Goal: Task Accomplishment & Management: Manage account settings

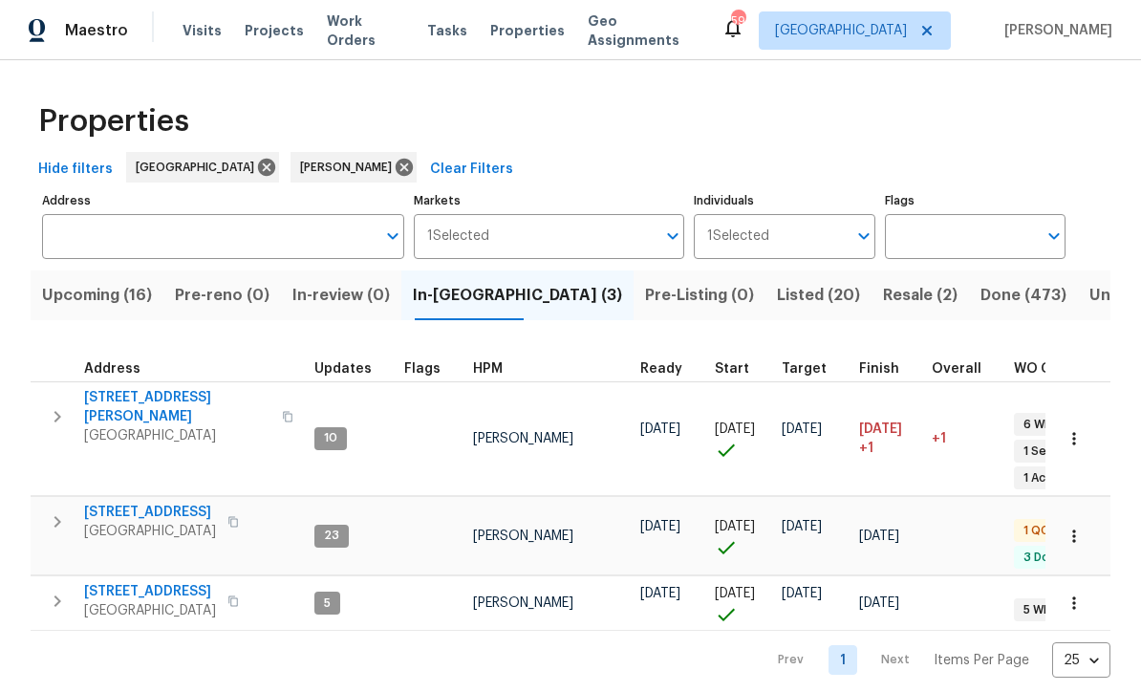
click at [136, 393] on span "[STREET_ADDRESS][PERSON_NAME]" at bounding box center [177, 407] width 186 height 38
click at [133, 503] on span "210 Woodbridge Dr" at bounding box center [150, 512] width 132 height 19
click at [129, 388] on span "306 Cooper Creek Dr" at bounding box center [177, 407] width 186 height 38
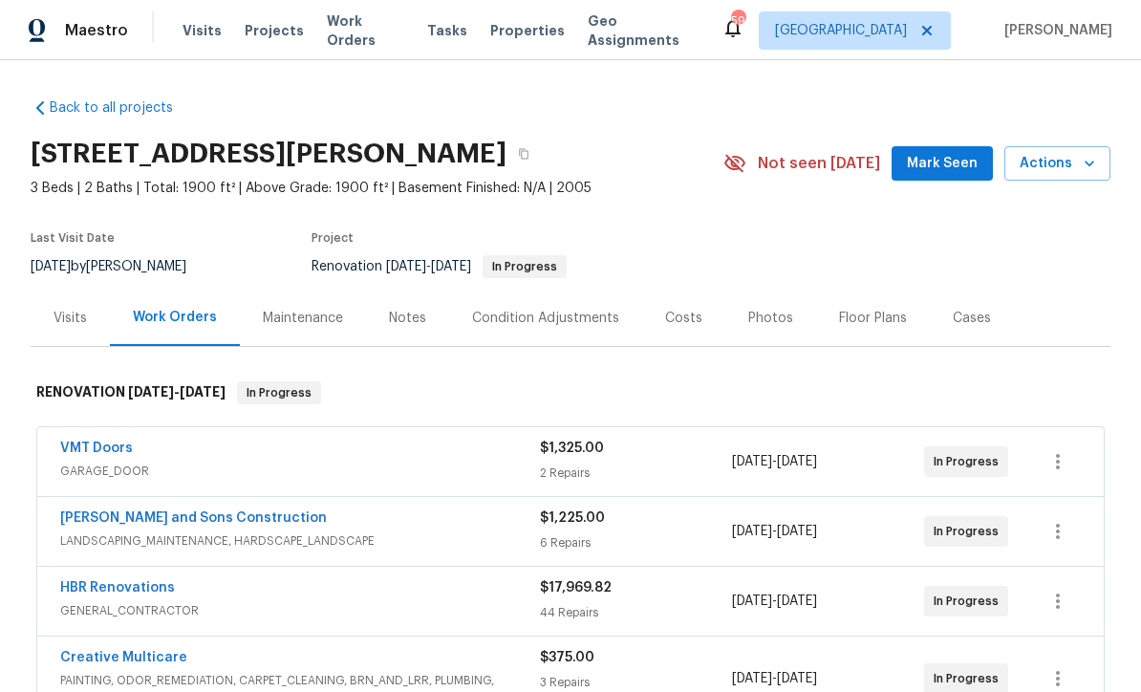
click at [955, 167] on span "Mark Seen" at bounding box center [942, 164] width 71 height 24
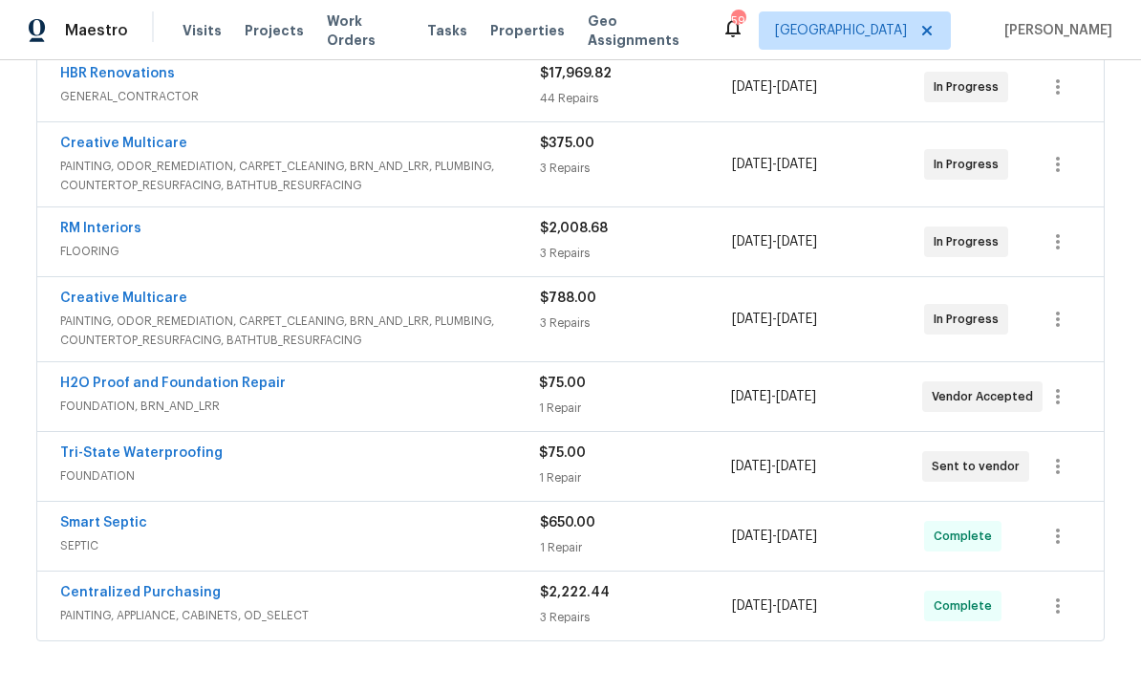
scroll to position [506, 0]
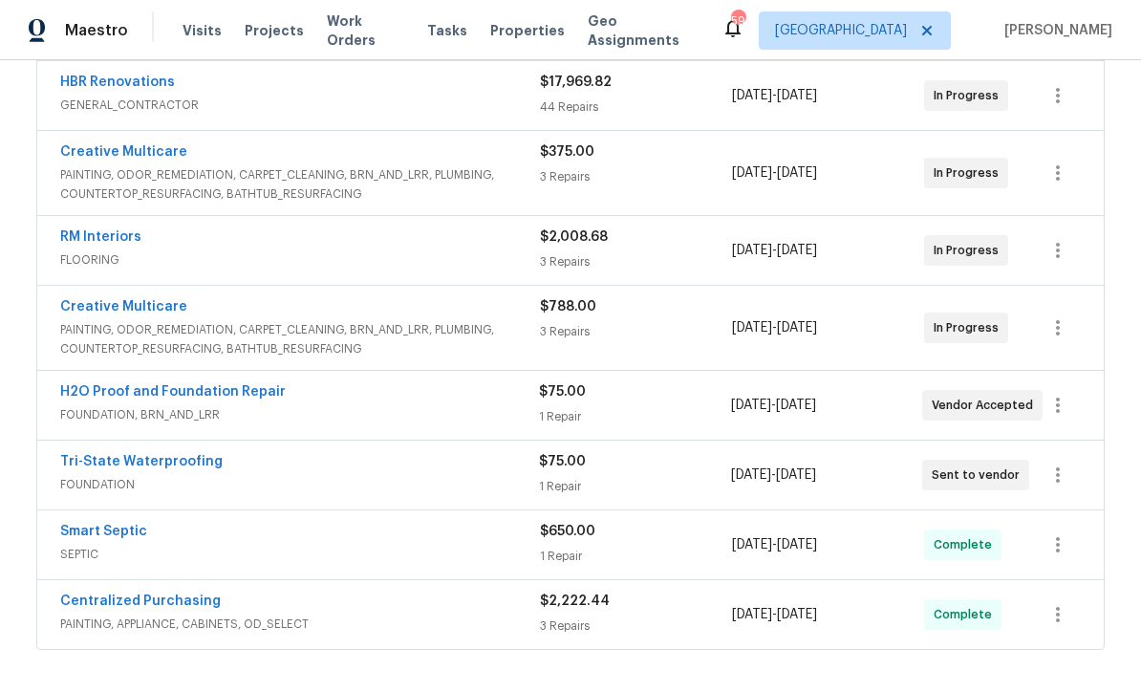
click at [112, 458] on link "Tri-State Waterproofing" at bounding box center [141, 461] width 163 height 13
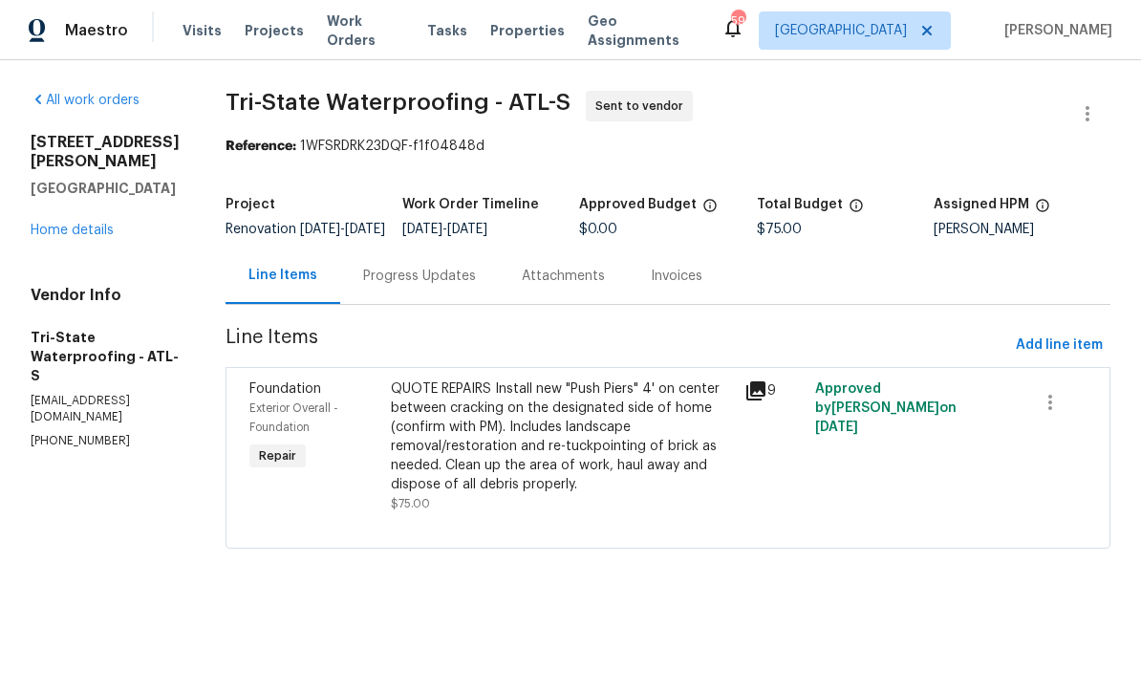
click at [415, 286] on div "Progress Updates" at bounding box center [419, 276] width 113 height 19
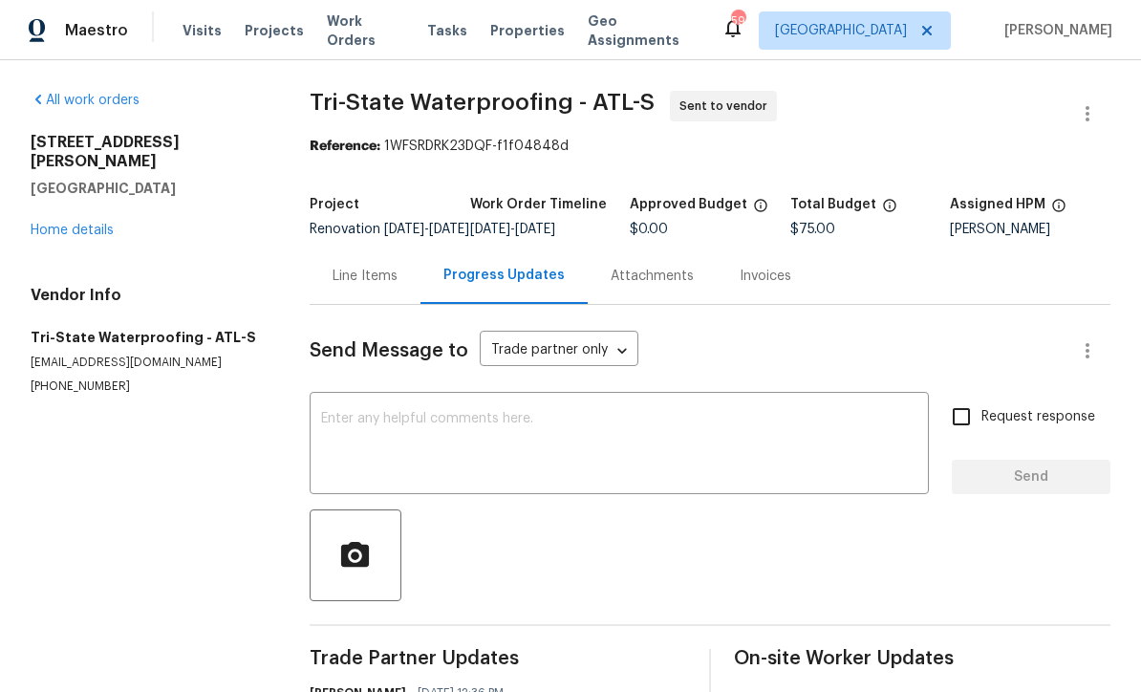
click at [56, 224] on link "Home details" at bounding box center [72, 230] width 83 height 13
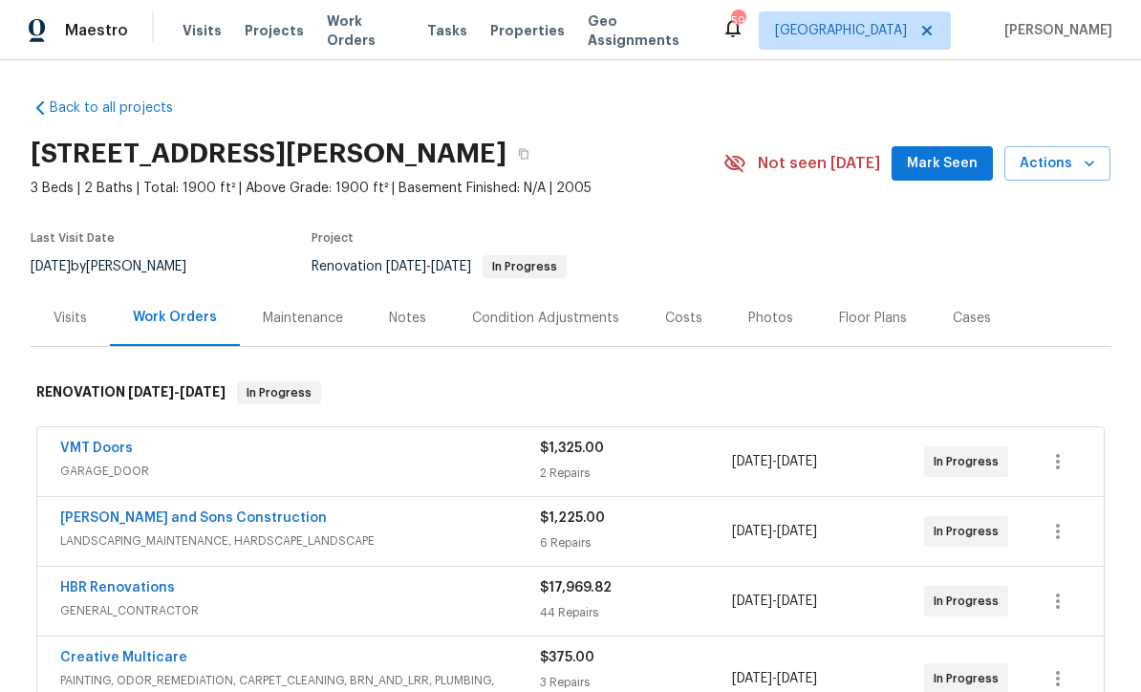
click at [949, 163] on span "Mark Seen" at bounding box center [942, 164] width 71 height 24
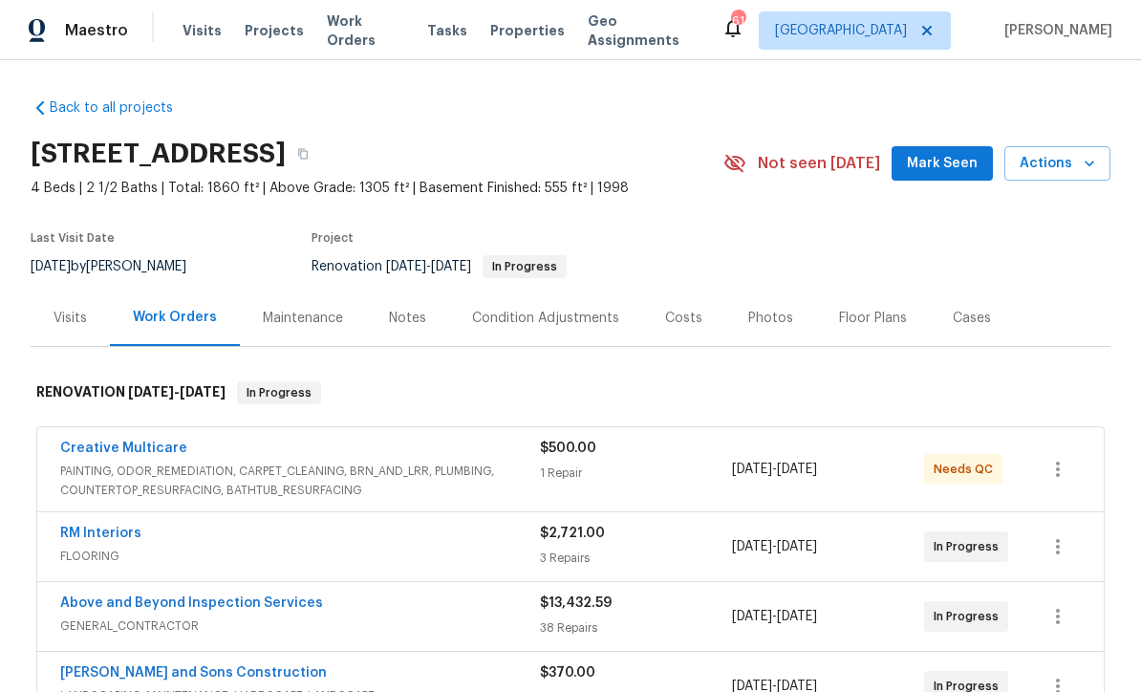
click at [965, 169] on span "Mark Seen" at bounding box center [942, 164] width 71 height 24
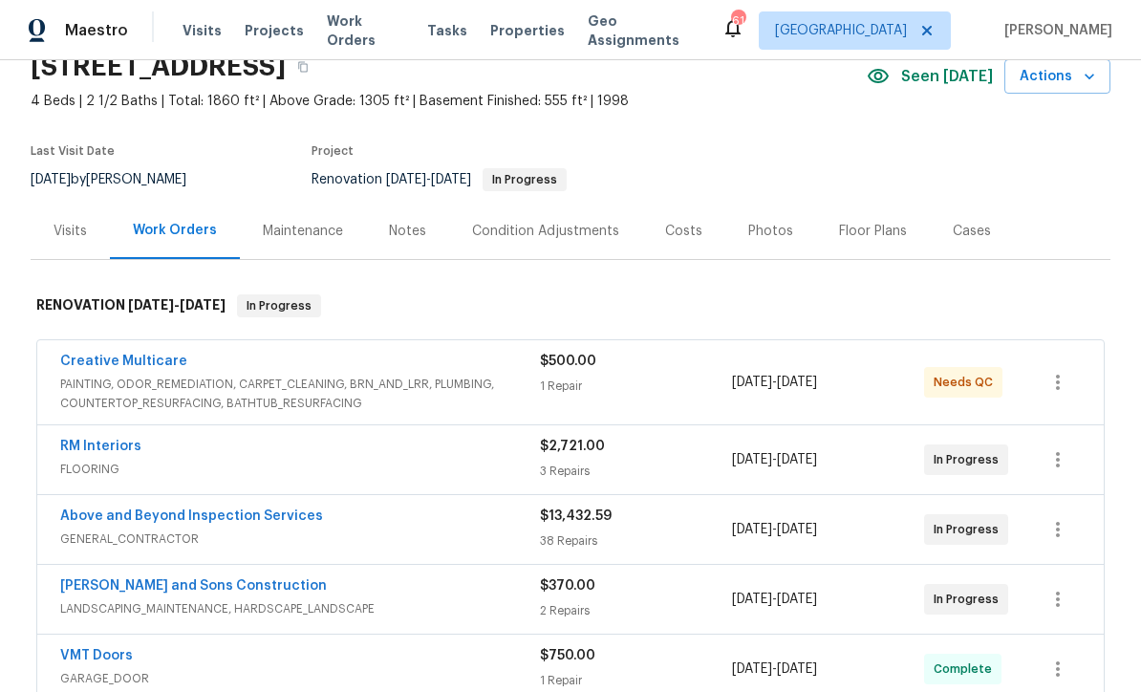
scroll to position [103, 0]
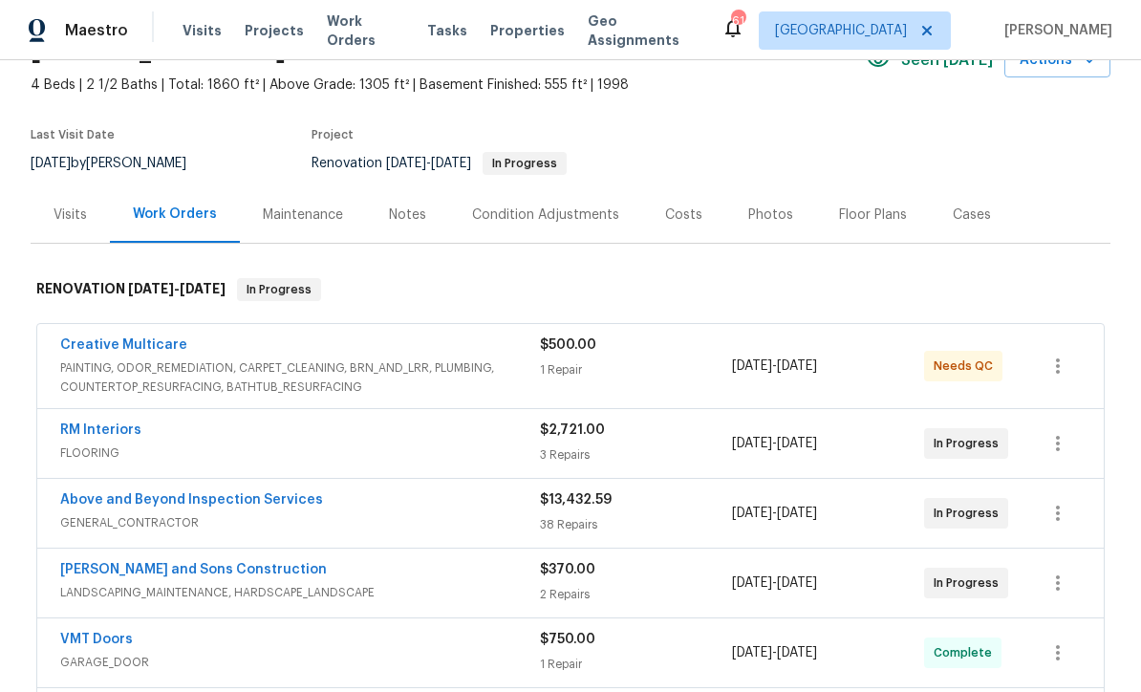
click at [109, 339] on link "Creative Multicare" at bounding box center [123, 344] width 127 height 13
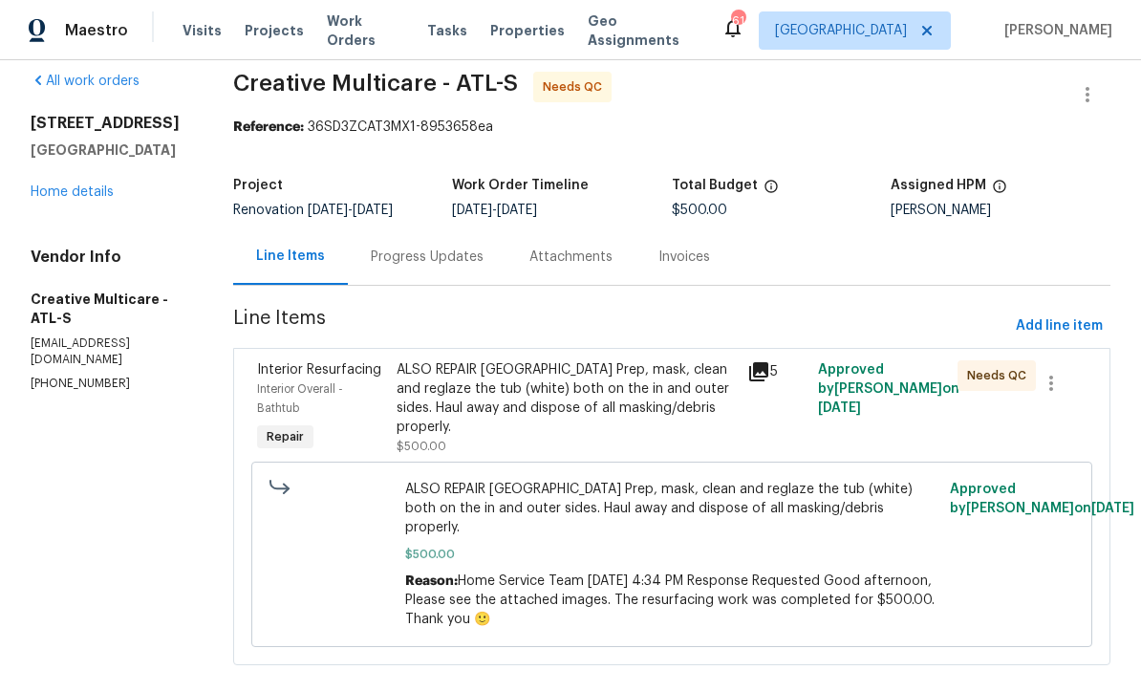
scroll to position [18, 0]
click at [492, 423] on div "ALSO REPAIR HOLE HALLWAY BATHROOM Prep, mask, clean and reglaze the tub (white)…" at bounding box center [566, 399] width 339 height 76
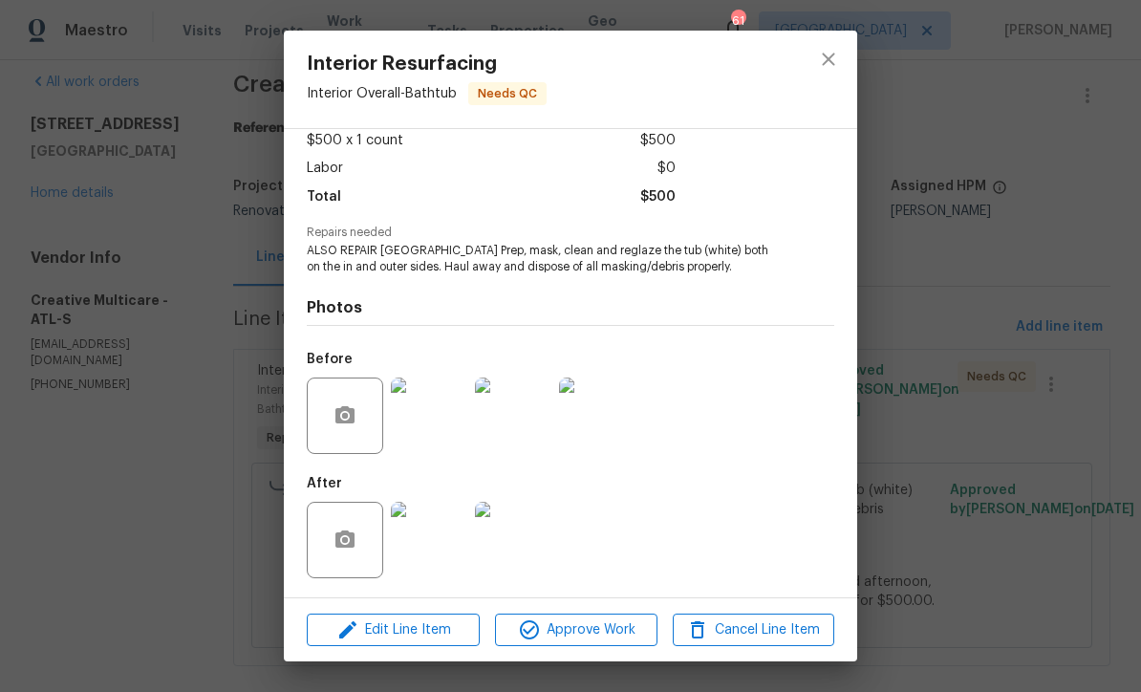
scroll to position [113, 0]
click at [423, 545] on img at bounding box center [429, 540] width 76 height 76
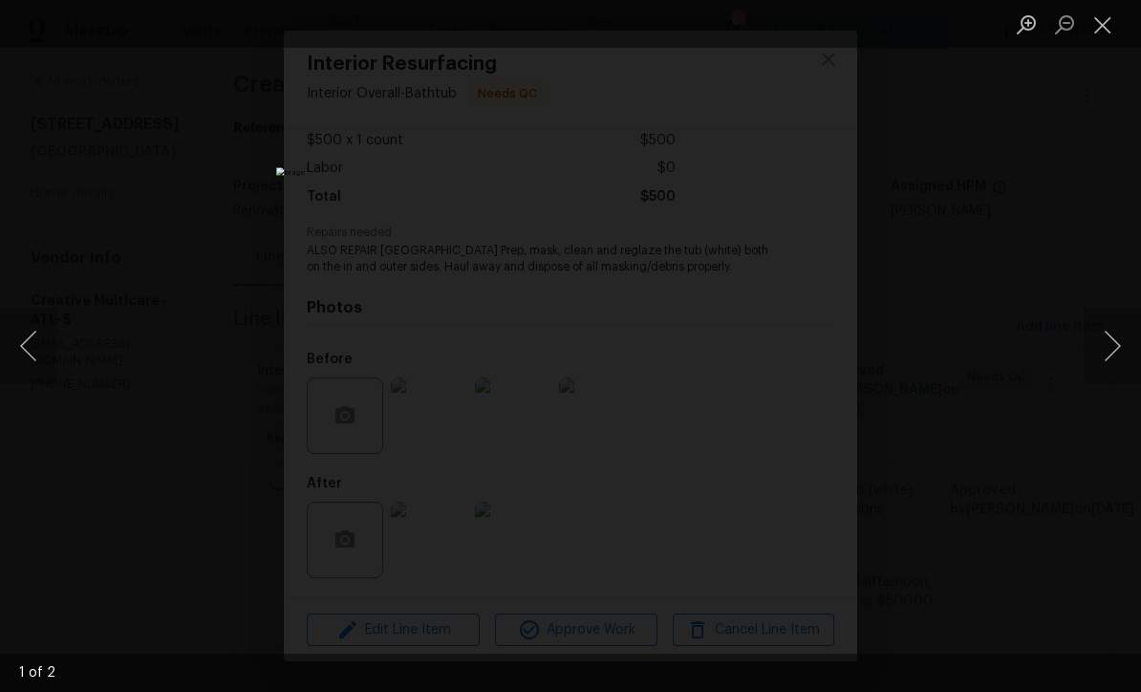
click at [1103, 353] on button "Next image" at bounding box center [1112, 346] width 57 height 76
click at [1118, 348] on button "Next image" at bounding box center [1112, 346] width 57 height 76
click at [1115, 336] on button "Next image" at bounding box center [1112, 346] width 57 height 76
click at [1101, 27] on button "Close lightbox" at bounding box center [1103, 24] width 38 height 33
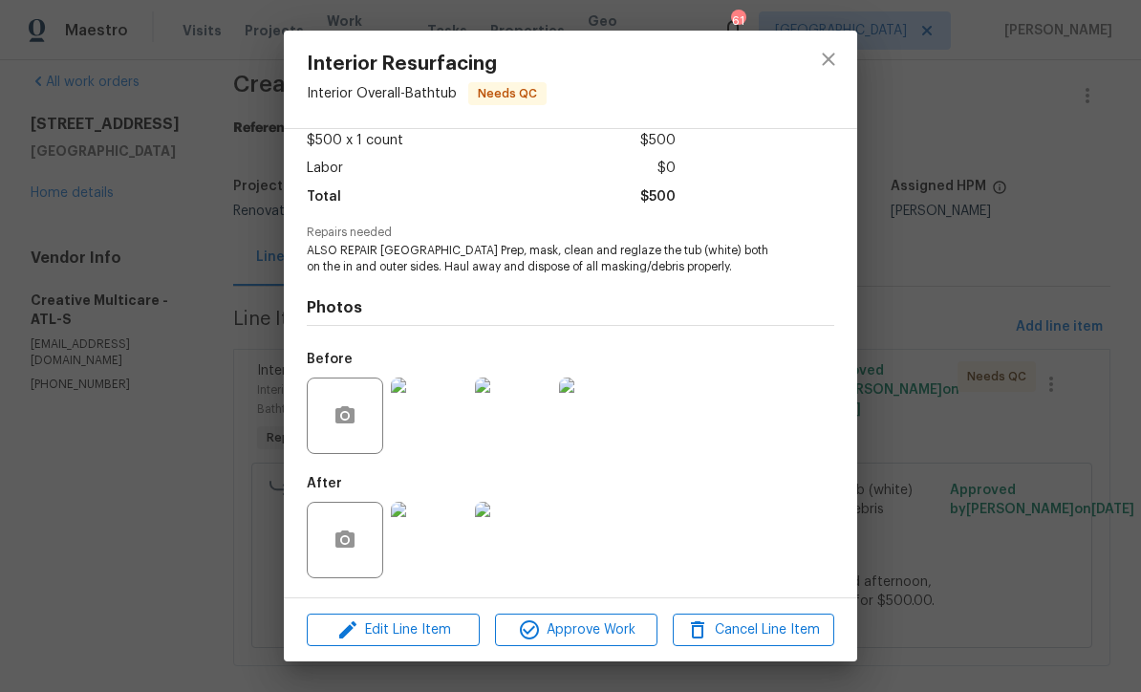
click at [421, 413] on img at bounding box center [429, 416] width 76 height 76
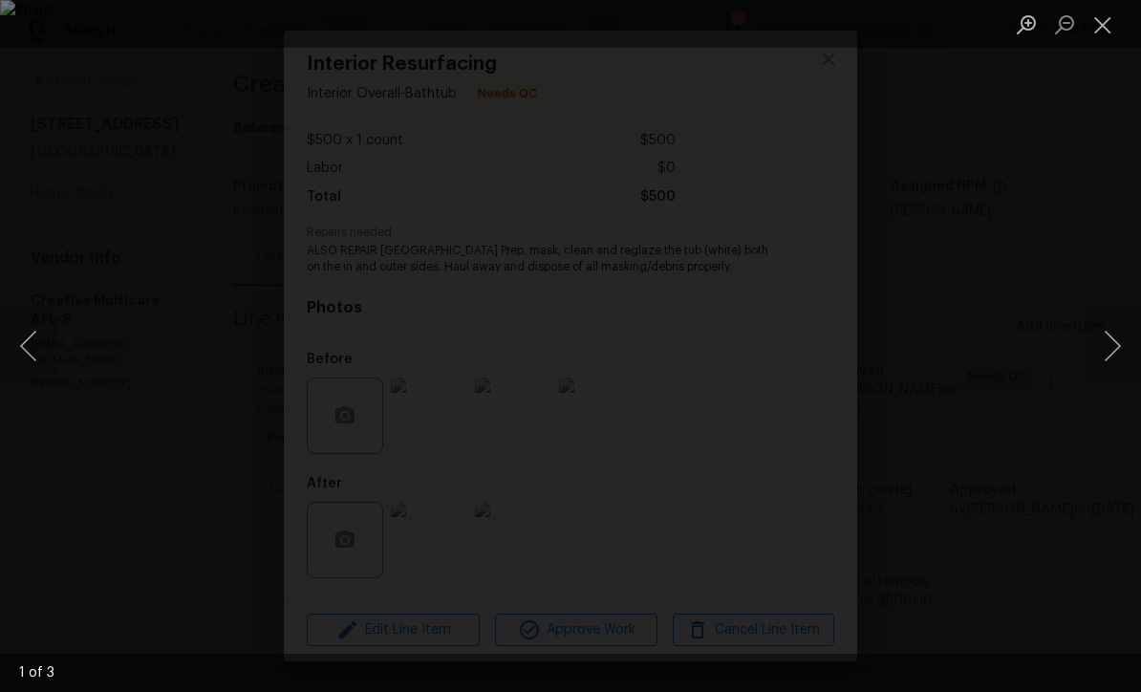
click at [1114, 347] on button "Next image" at bounding box center [1112, 346] width 57 height 76
click at [1112, 341] on button "Next image" at bounding box center [1112, 346] width 57 height 76
click at [1111, 22] on button "Close lightbox" at bounding box center [1103, 24] width 38 height 33
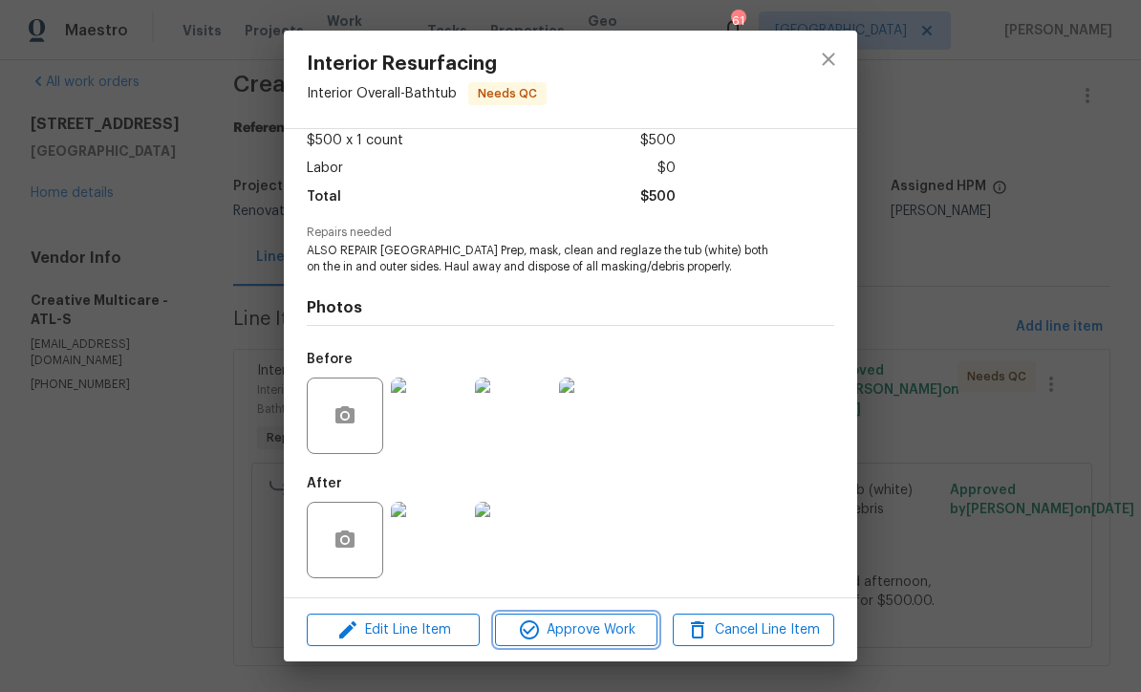
click at [559, 627] on span "Approve Work" at bounding box center [576, 631] width 150 height 24
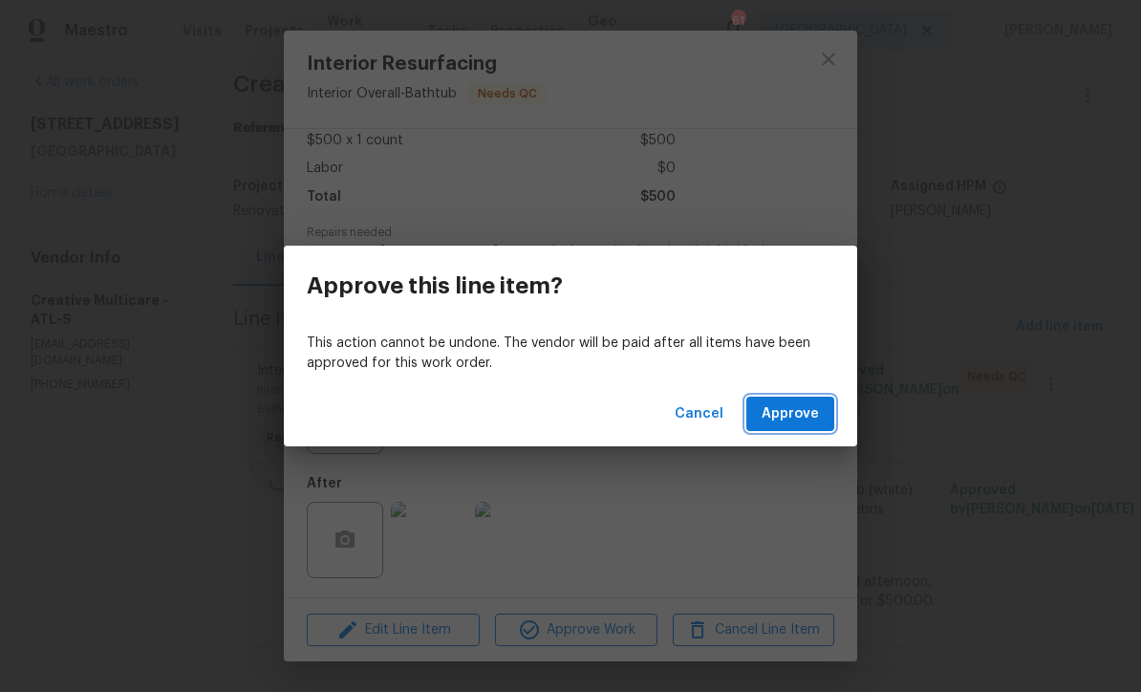
click at [796, 413] on span "Approve" at bounding box center [790, 414] width 57 height 24
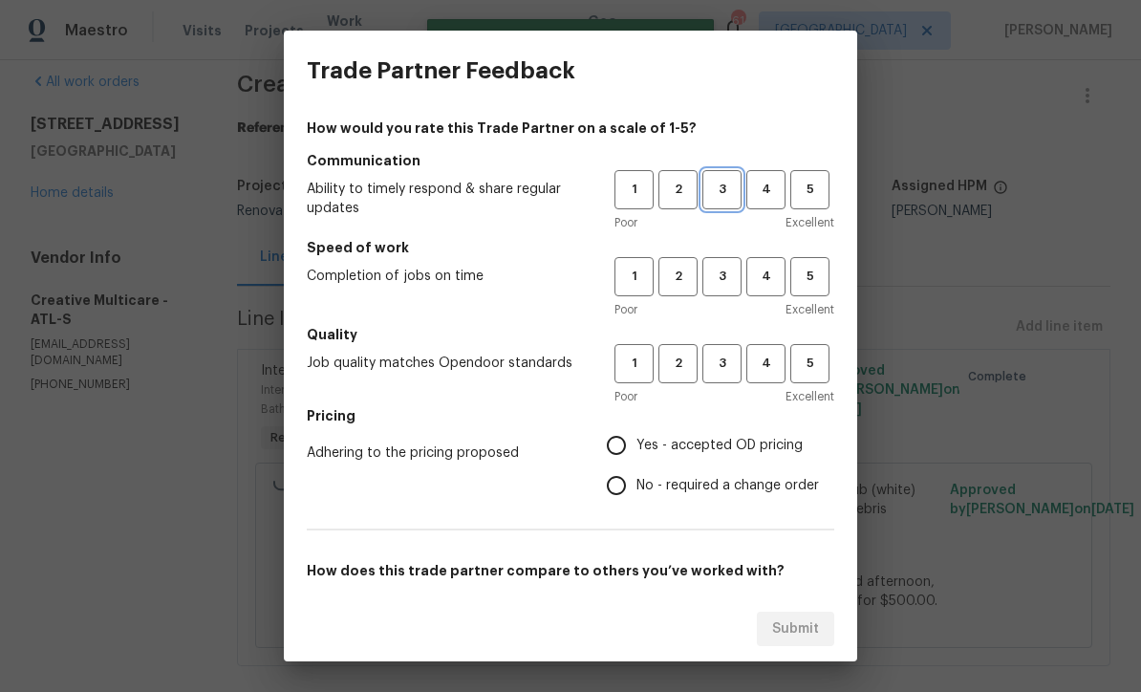
click at [727, 187] on span "3" at bounding box center [722, 190] width 35 height 22
click at [716, 277] on span "3" at bounding box center [722, 277] width 35 height 22
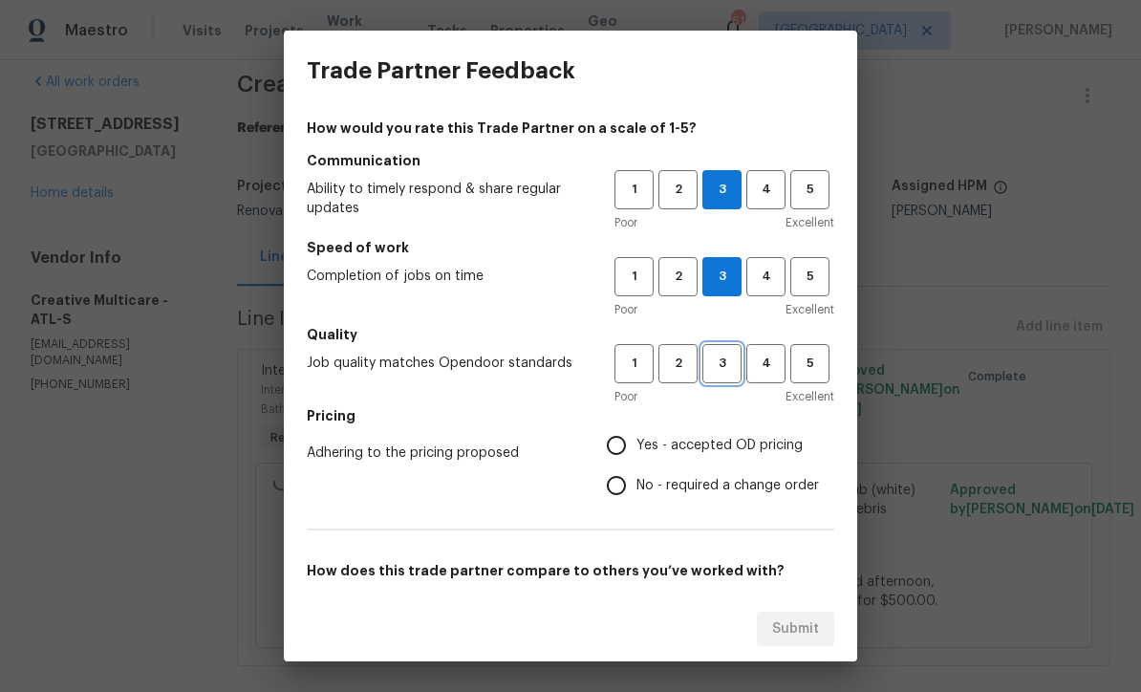
click at [720, 356] on span "3" at bounding box center [722, 364] width 35 height 22
click at [608, 430] on input "Yes - accepted OD pricing" at bounding box center [617, 445] width 40 height 40
radio input "true"
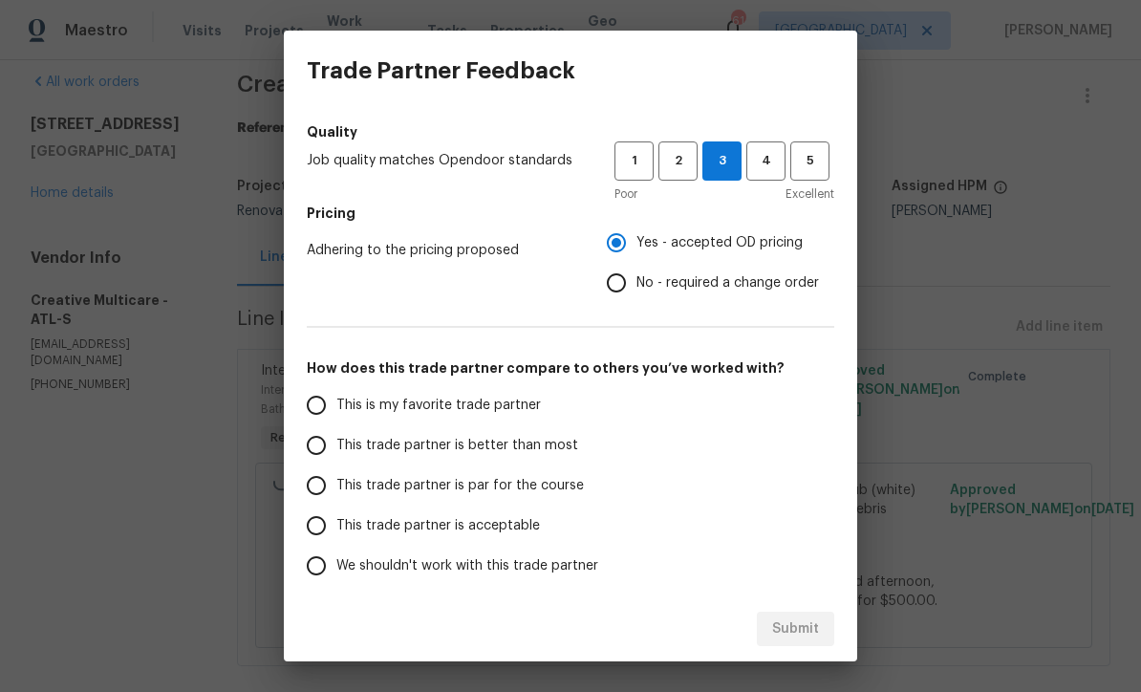
scroll to position [203, 0]
click at [316, 491] on input "This trade partner is par for the course" at bounding box center [316, 486] width 40 height 40
click at [790, 623] on span "Submit" at bounding box center [795, 630] width 47 height 24
radio input "true"
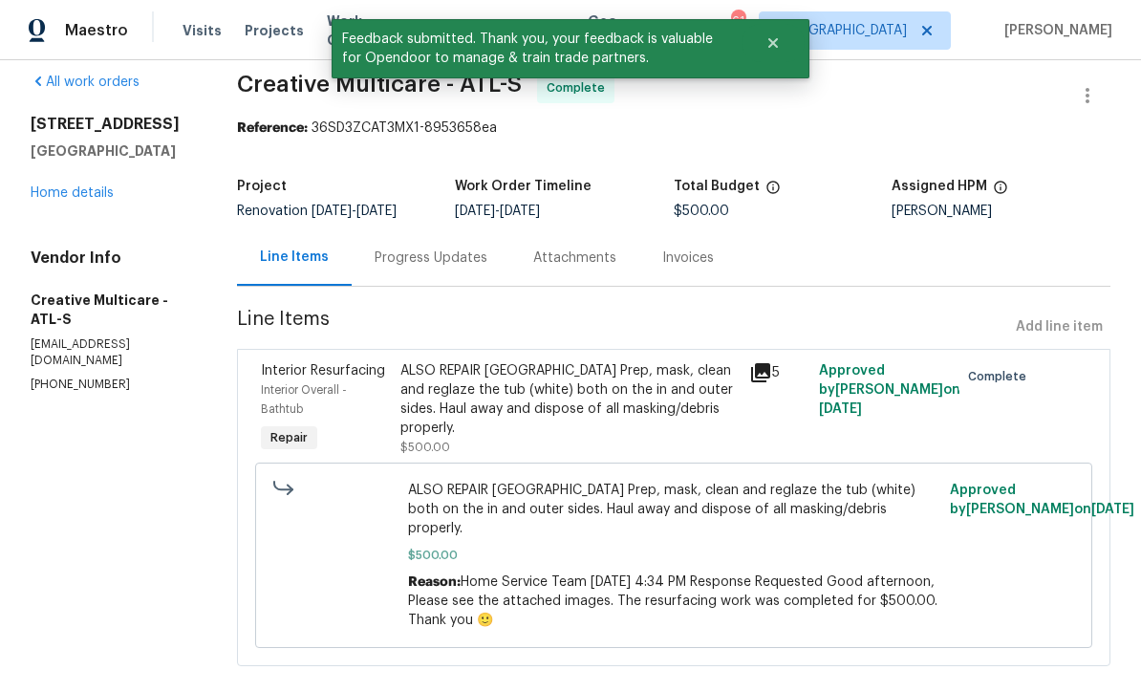
click at [61, 189] on link "Home details" at bounding box center [72, 192] width 83 height 13
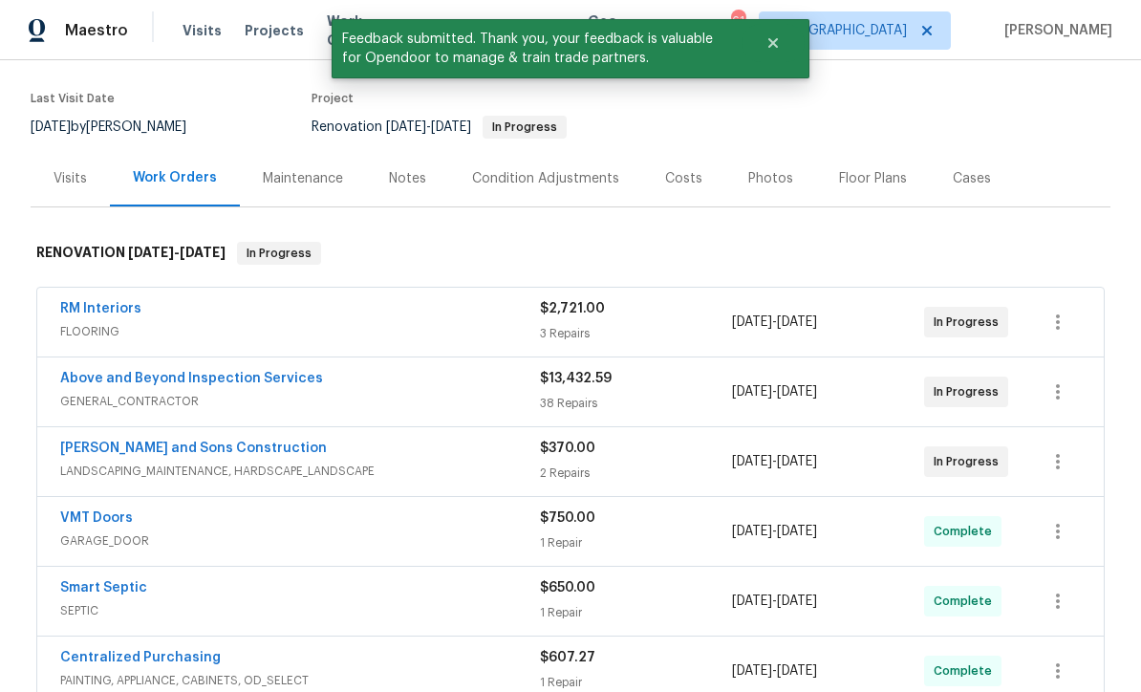
scroll to position [147, 0]
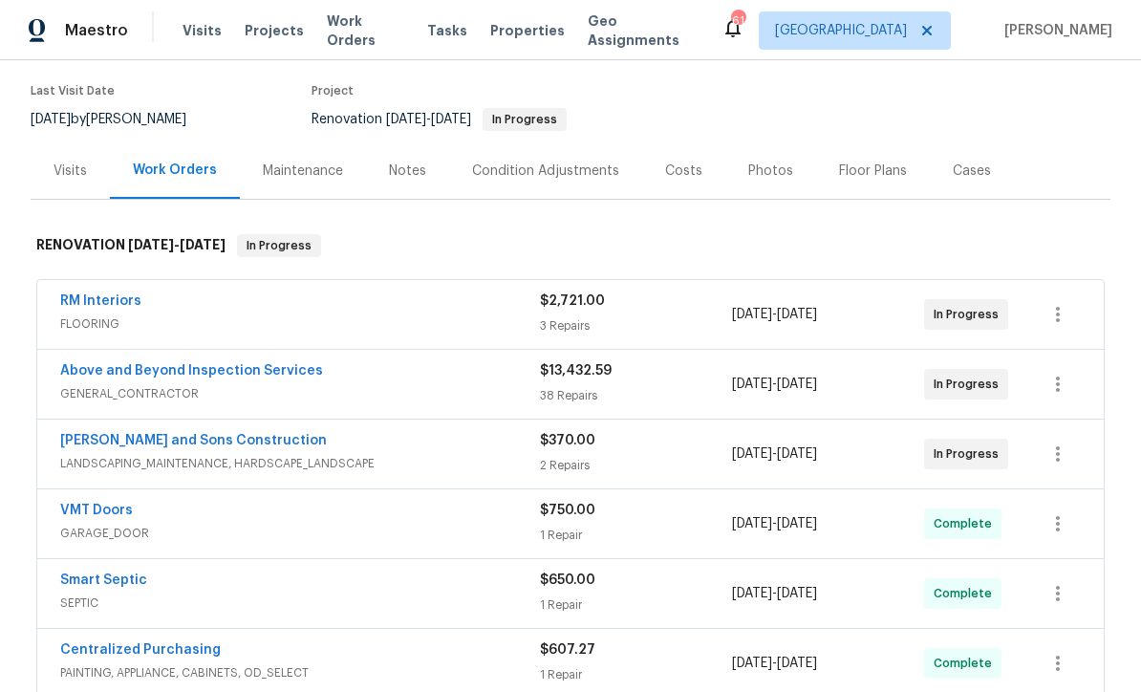
click at [84, 298] on link "RM Interiors" at bounding box center [100, 300] width 81 height 13
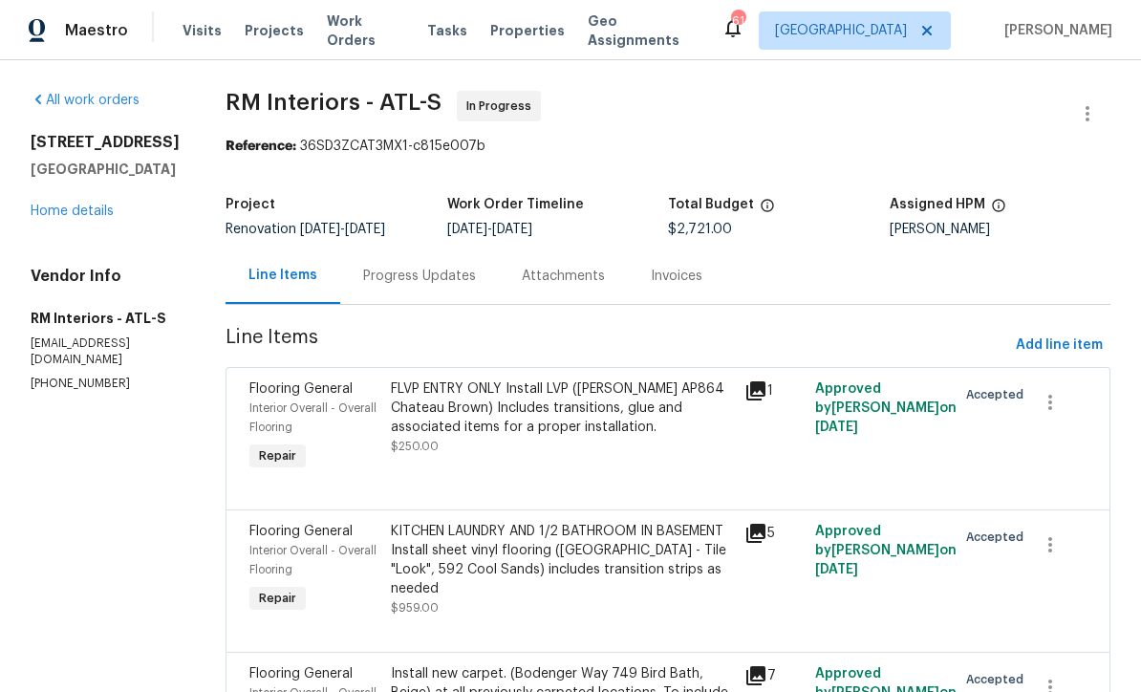
click at [400, 268] on div "Progress Updates" at bounding box center [419, 276] width 113 height 19
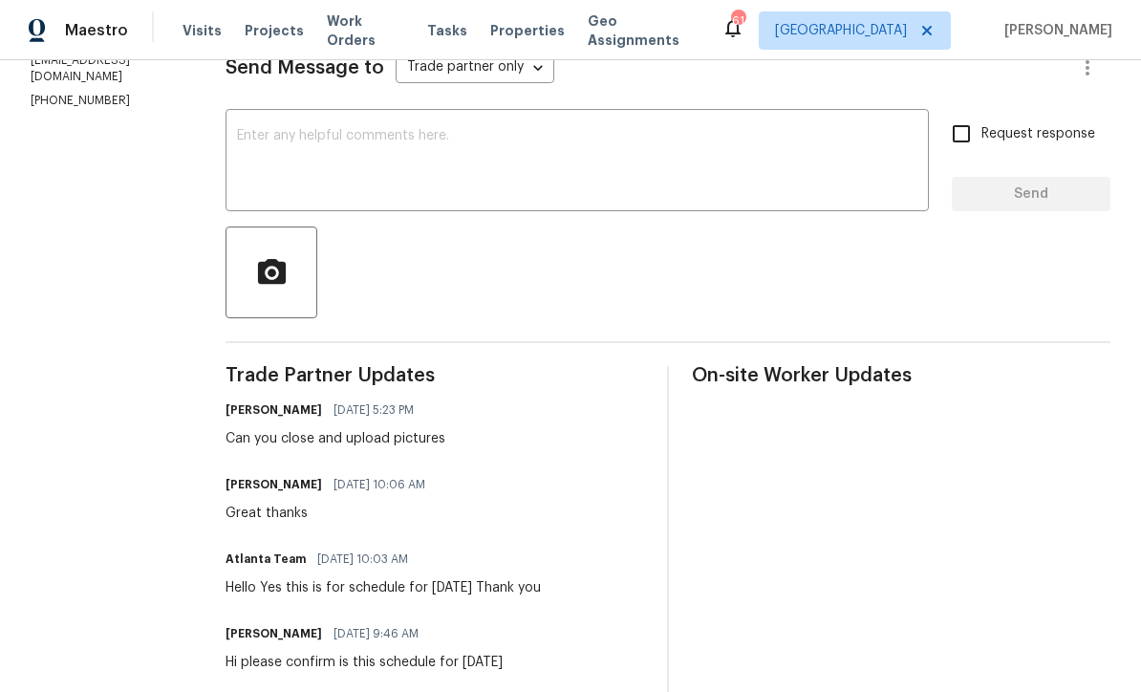
scroll to position [281, 0]
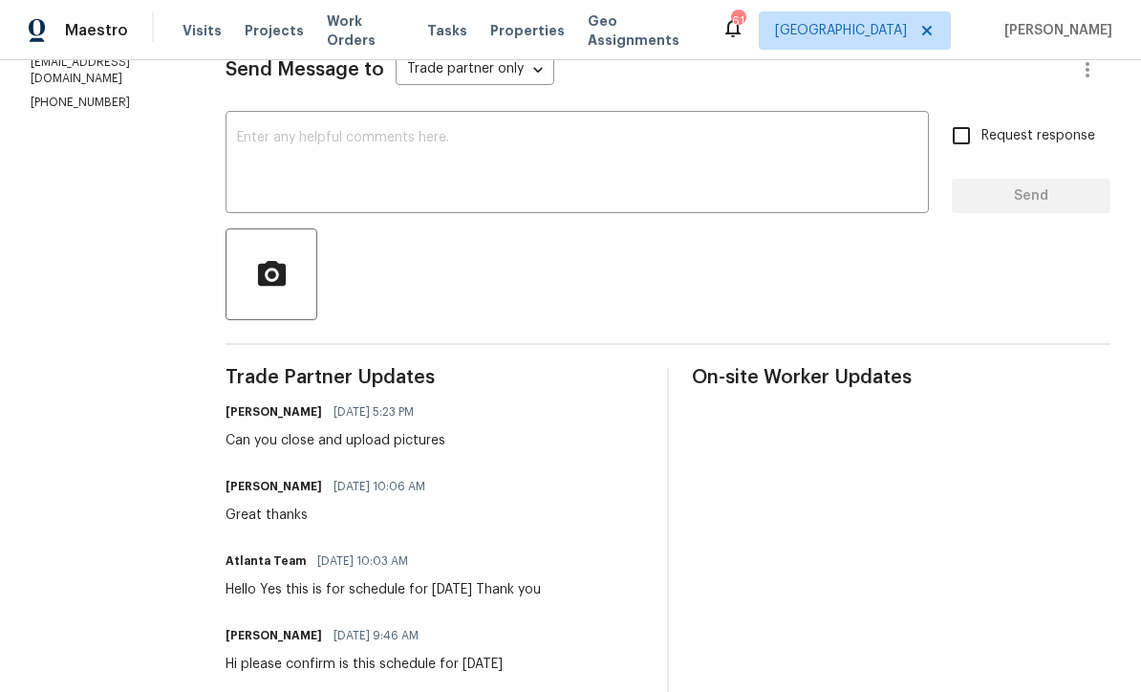
click at [237, 133] on textarea at bounding box center [577, 164] width 681 height 67
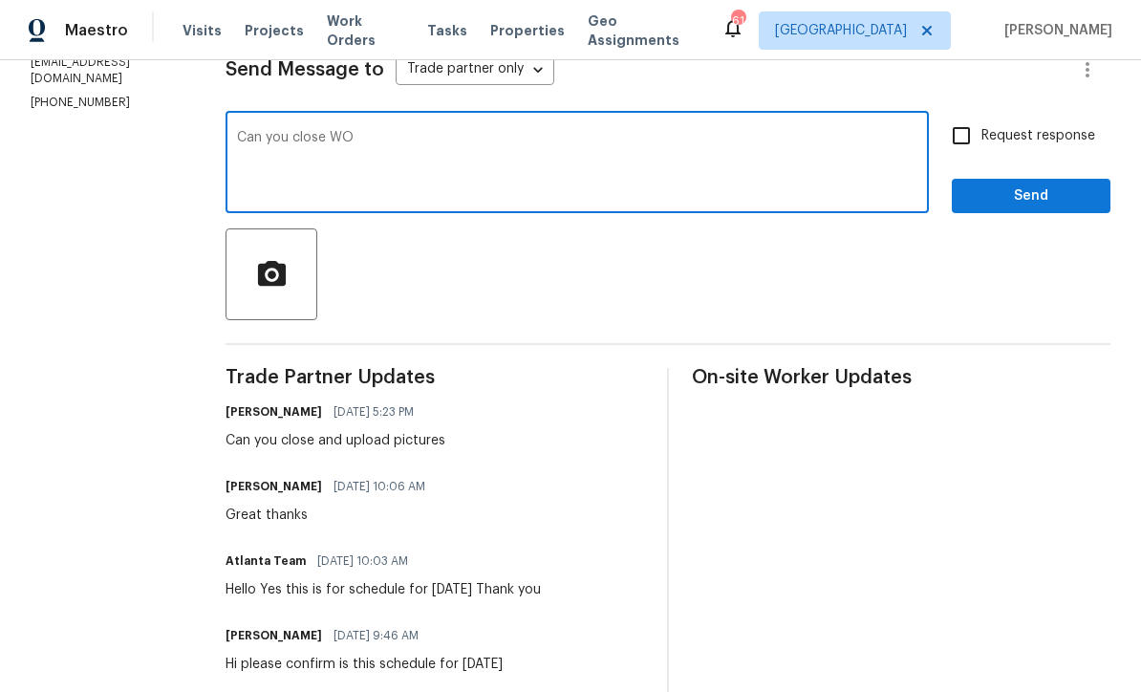
type textarea "Can you close WO"
click at [972, 133] on input "Request response" at bounding box center [962, 136] width 40 height 40
checkbox input "true"
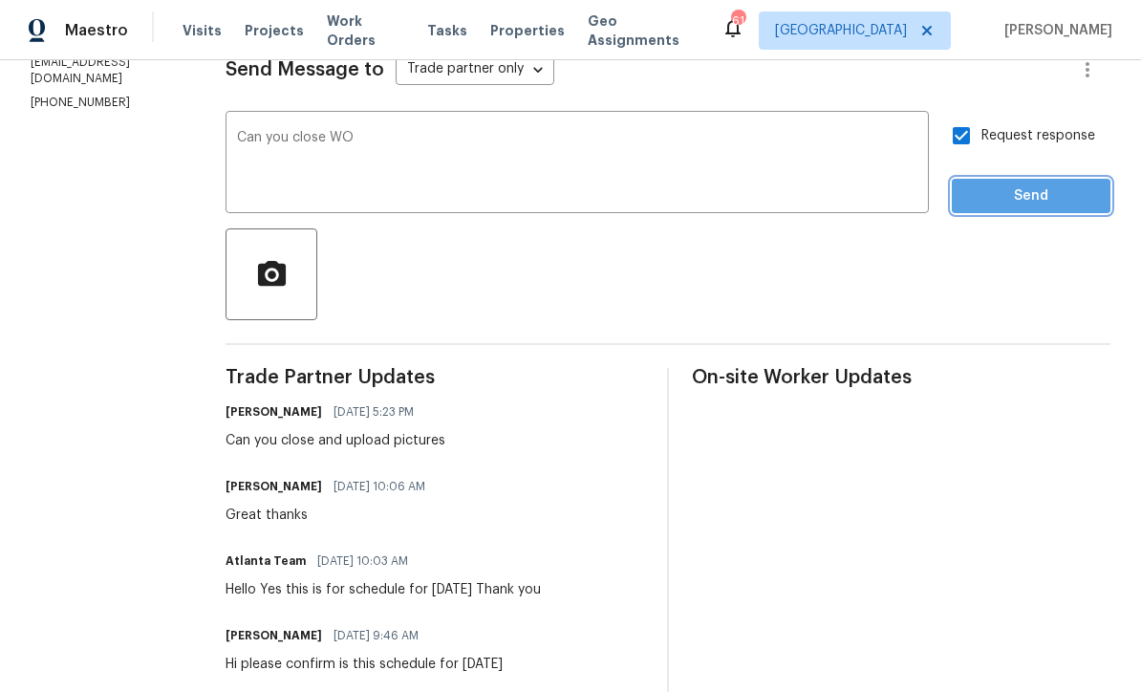
click at [1025, 199] on span "Send" at bounding box center [1031, 197] width 128 height 24
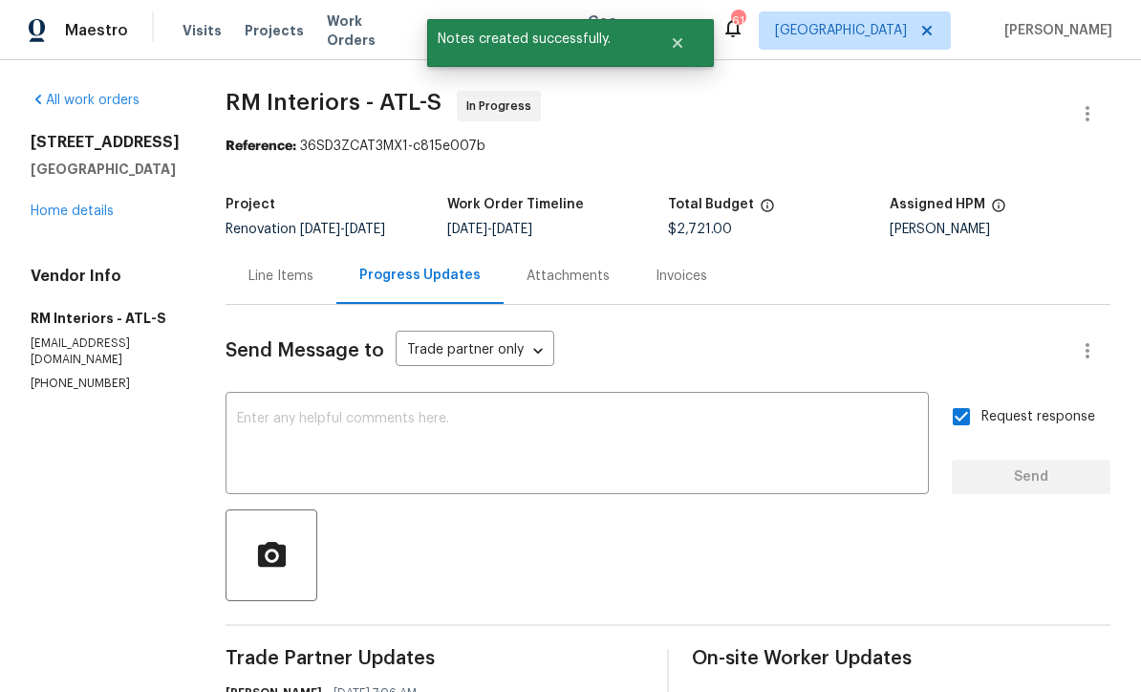
click at [70, 218] on link "Home details" at bounding box center [72, 211] width 83 height 13
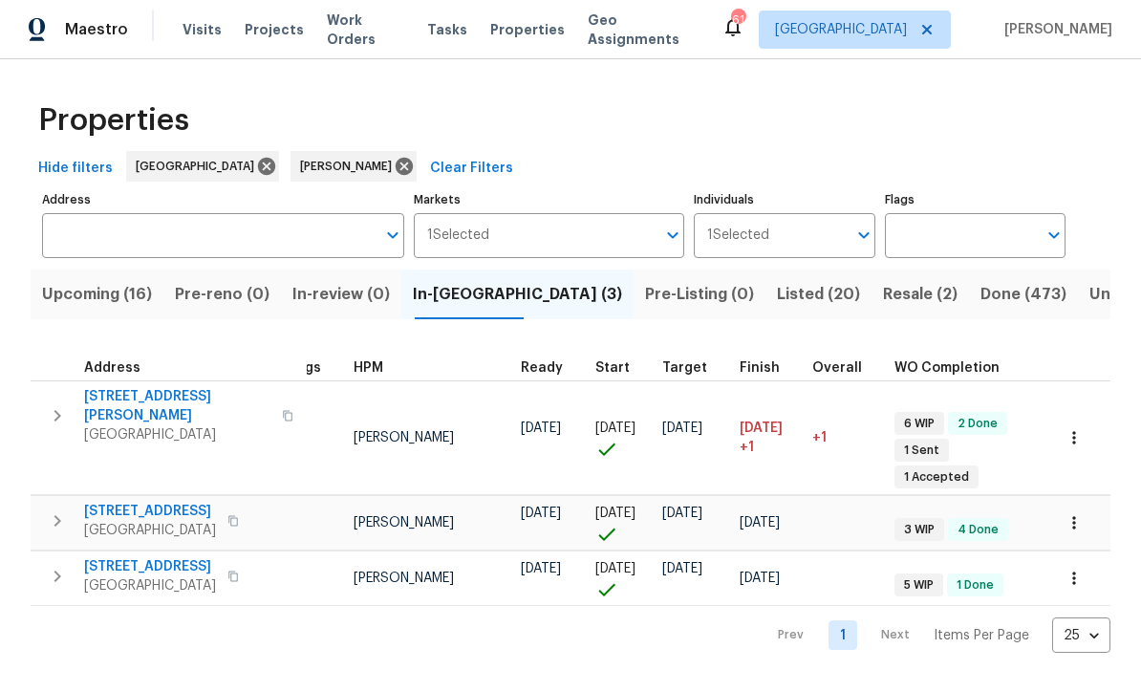
scroll to position [0, 119]
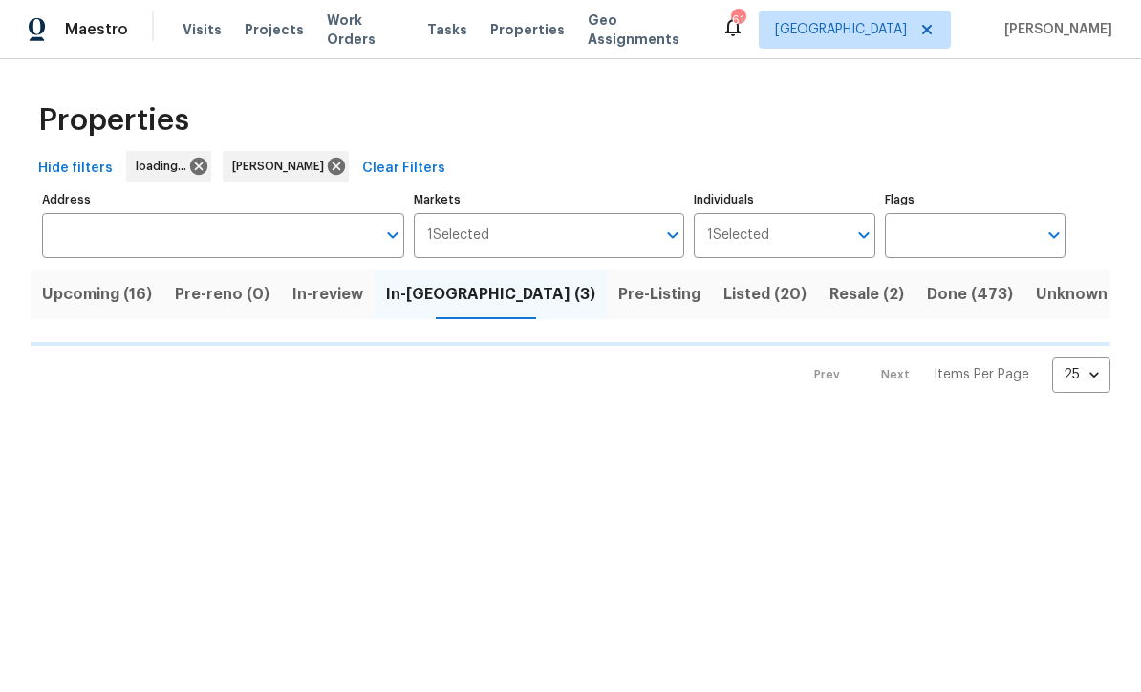
scroll to position [1, 0]
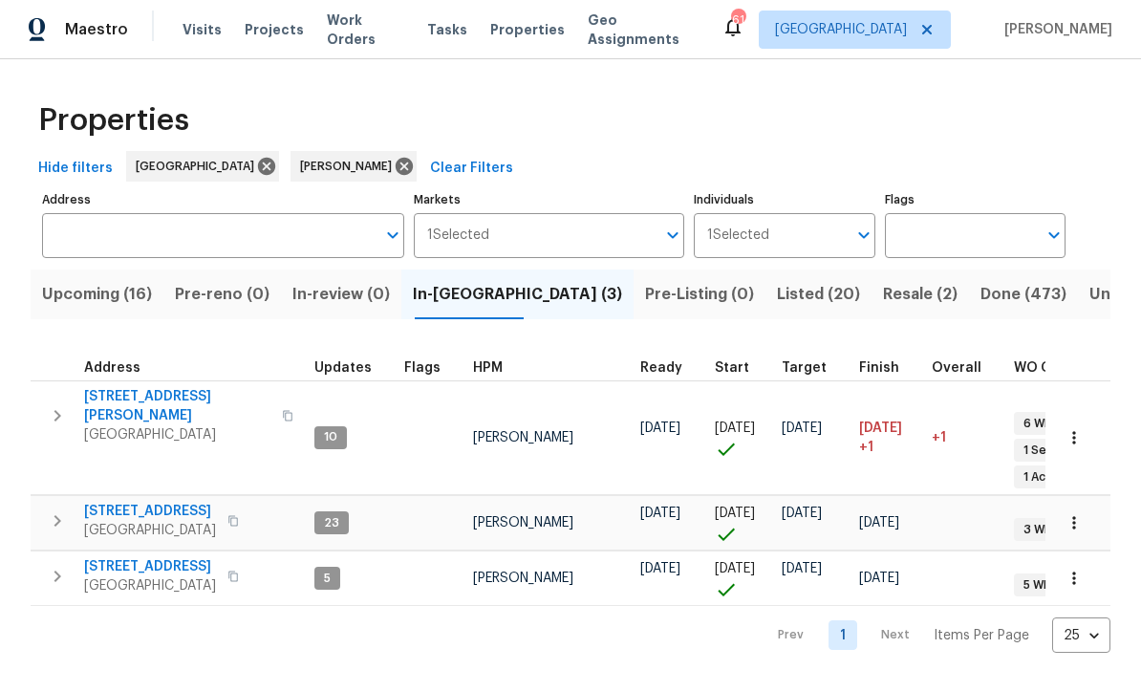
click at [136, 401] on span "[STREET_ADDRESS][PERSON_NAME]" at bounding box center [177, 407] width 186 height 38
click at [73, 286] on span "Upcoming (16)" at bounding box center [97, 295] width 110 height 27
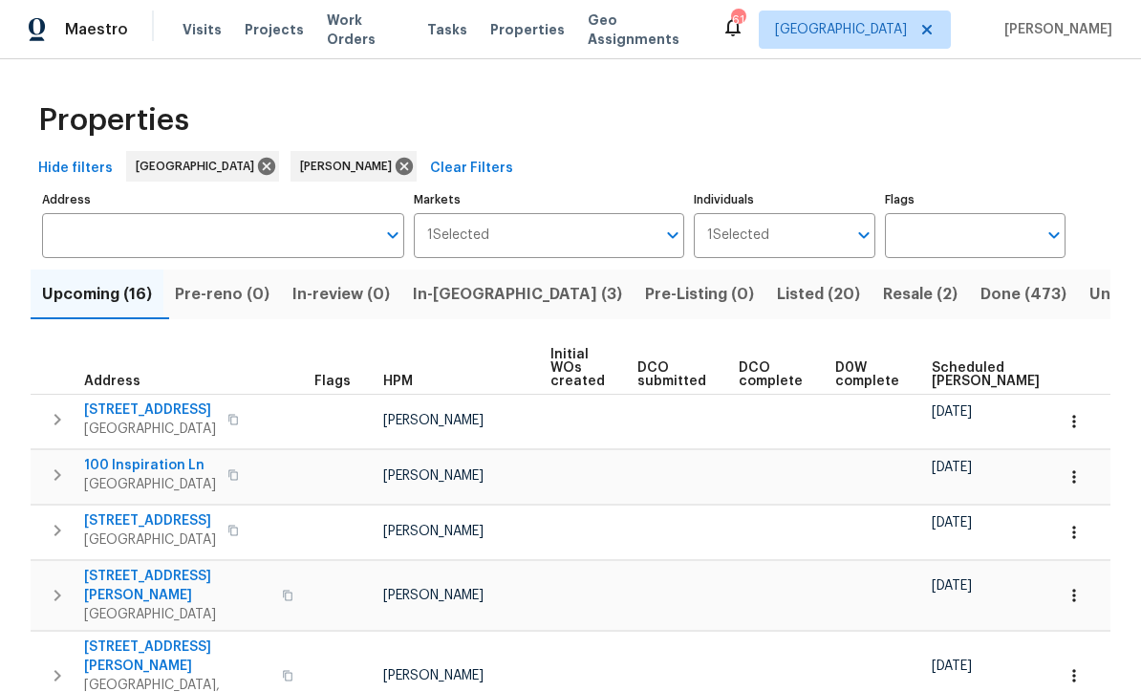
scroll to position [1, 0]
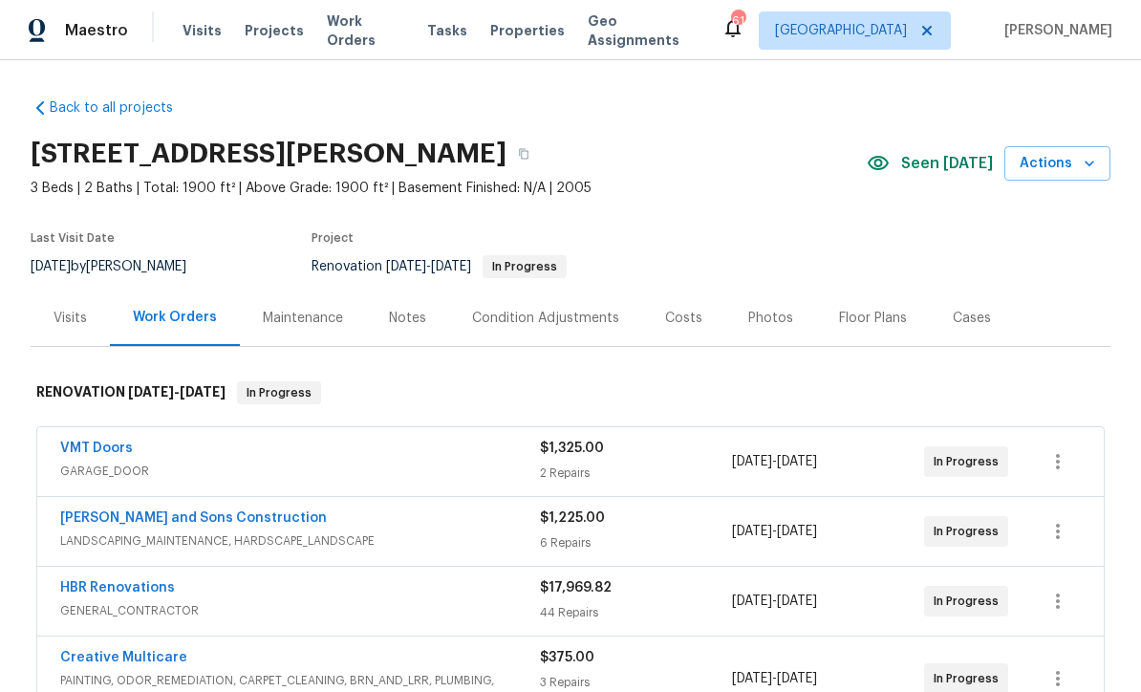
click at [96, 442] on link "VMT Doors" at bounding box center [96, 448] width 73 height 13
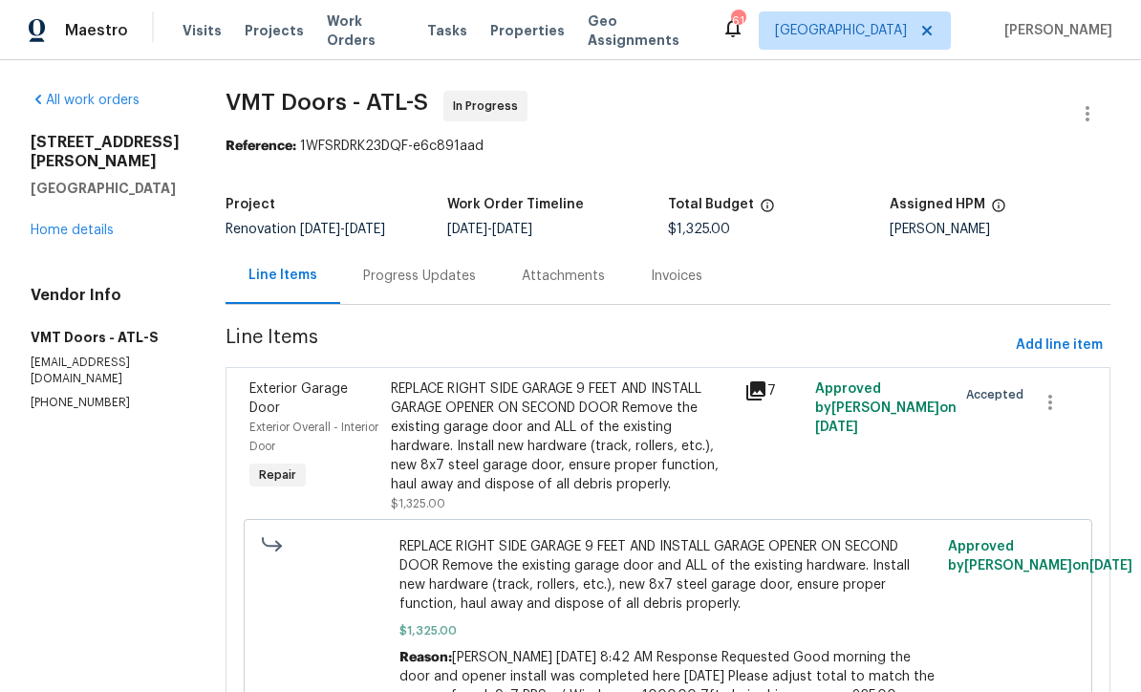
click at [363, 272] on div "Progress Updates" at bounding box center [419, 276] width 113 height 19
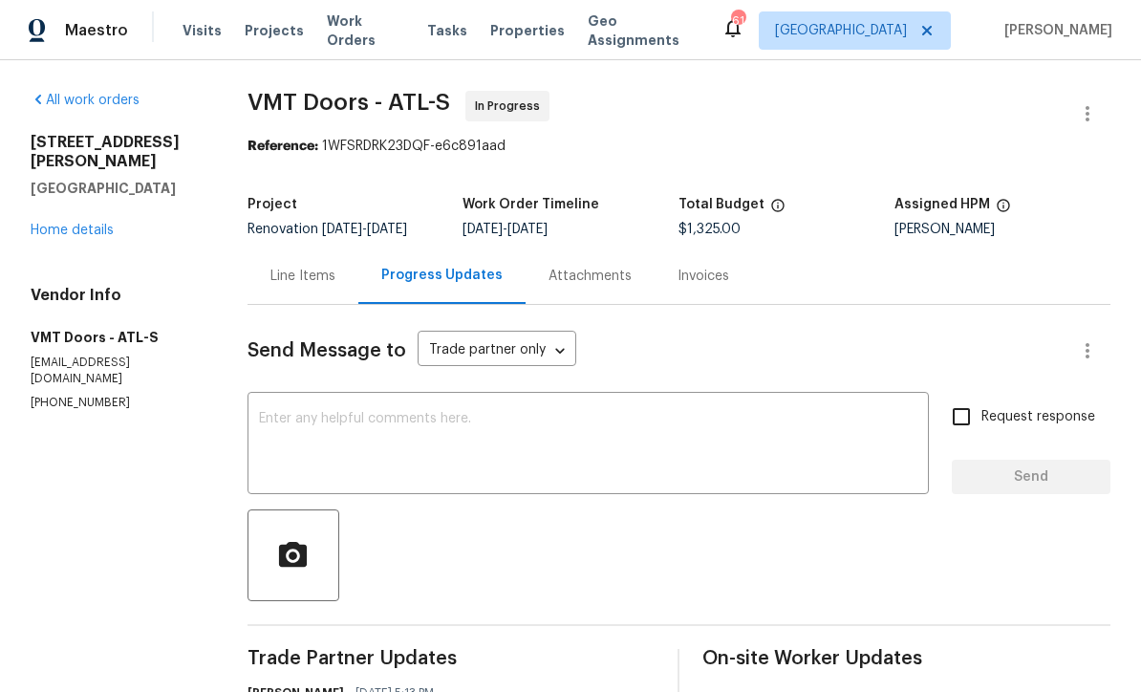
click at [266, 428] on textarea at bounding box center [588, 445] width 659 height 67
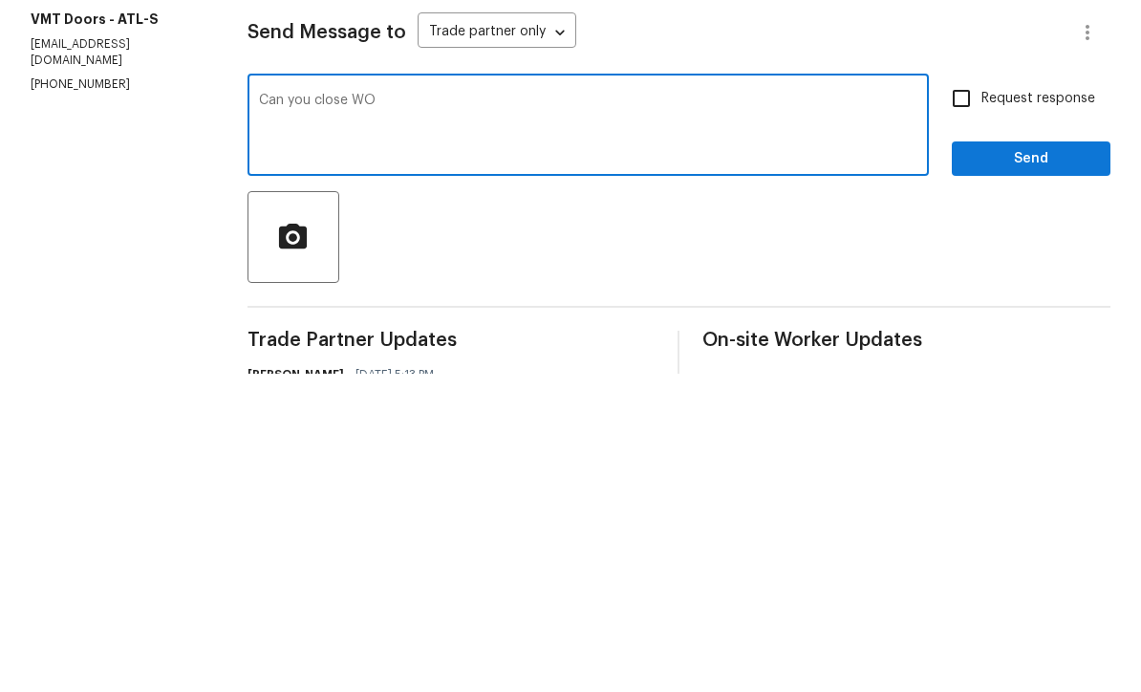
type textarea "Can you close WO"
click at [969, 397] on input "Request response" at bounding box center [962, 417] width 40 height 40
checkbox input "true"
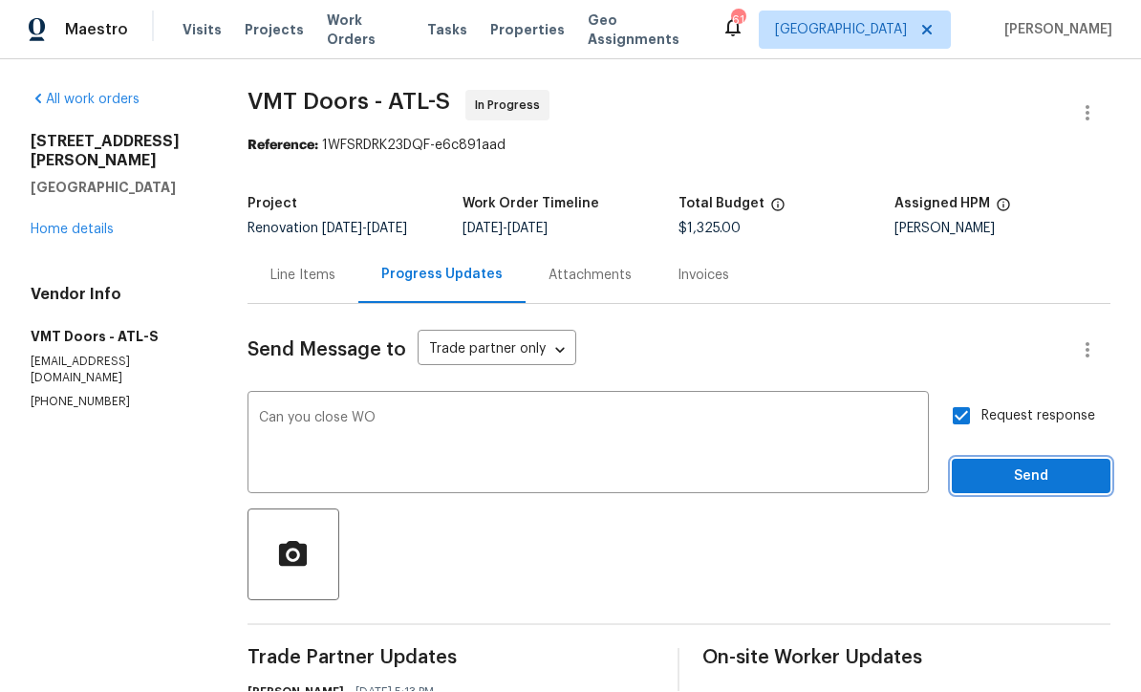
click at [1011, 466] on span "Send" at bounding box center [1031, 478] width 128 height 24
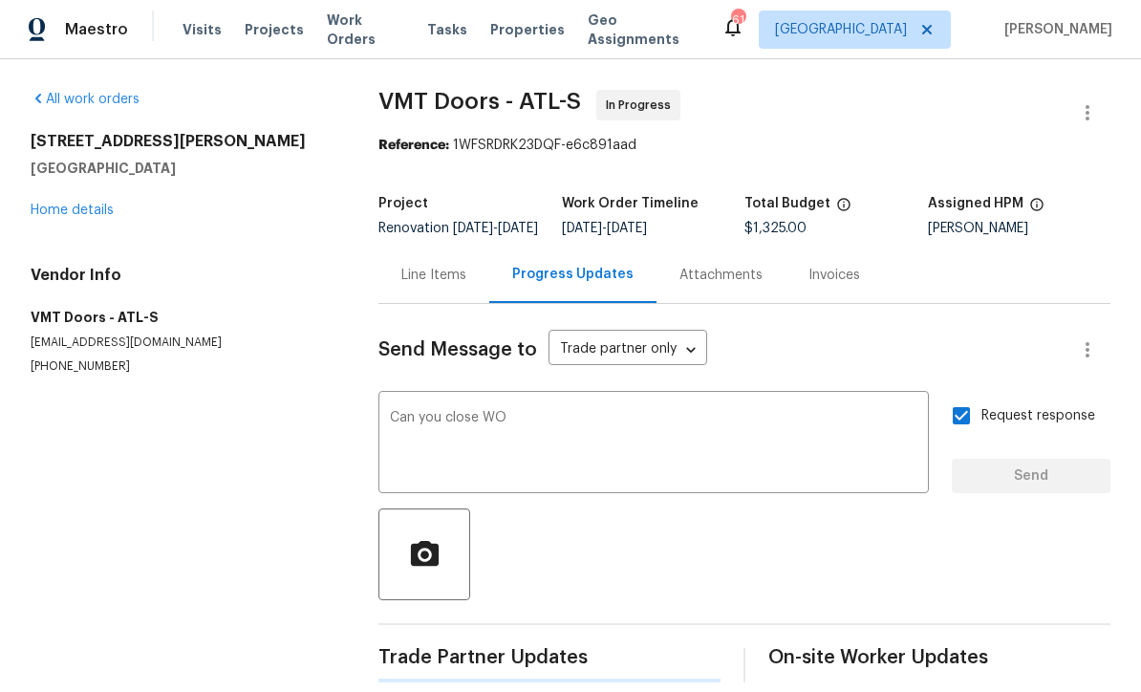
scroll to position [36, 0]
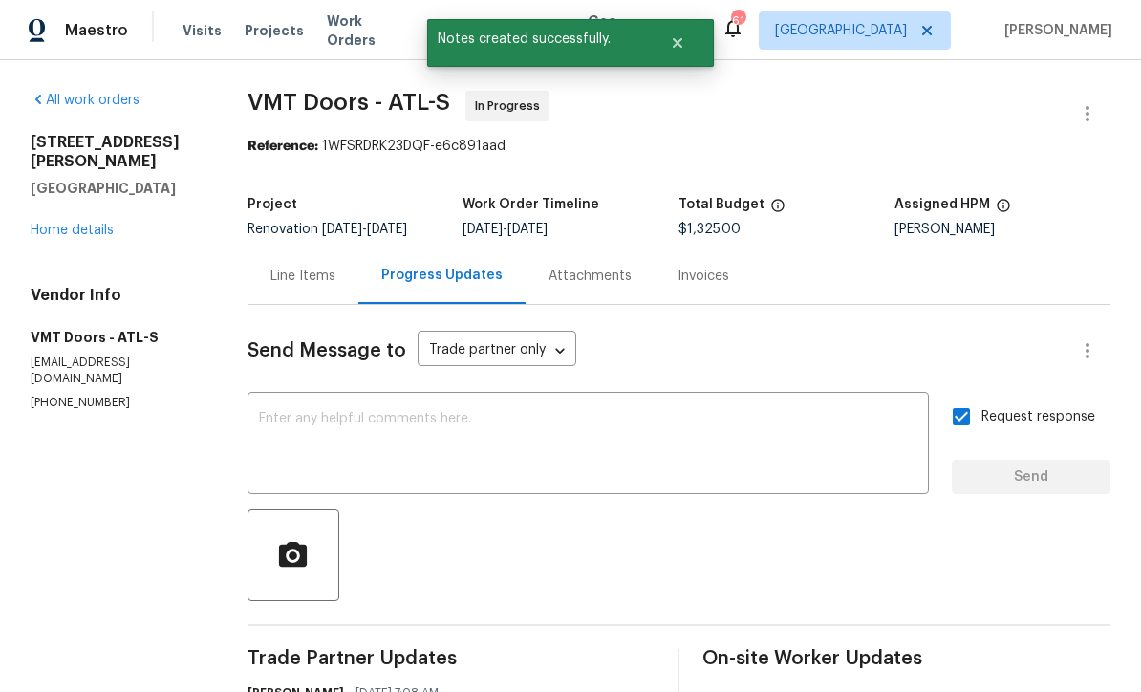
click at [60, 224] on link "Home details" at bounding box center [72, 230] width 83 height 13
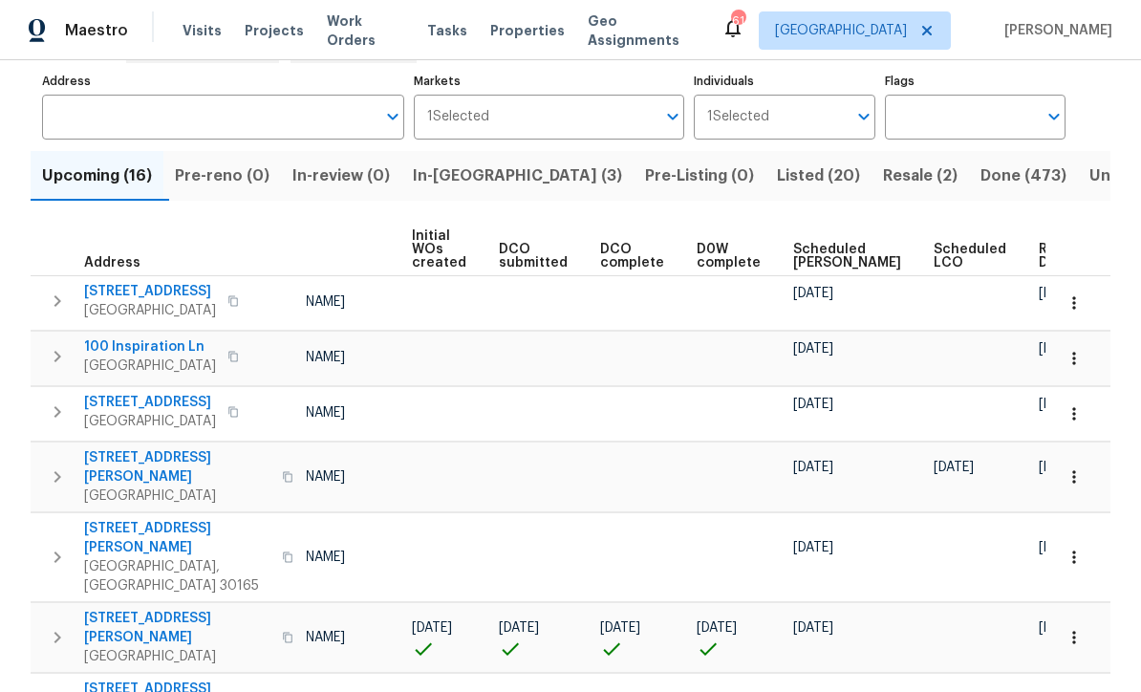
scroll to position [0, 137]
click at [1041, 256] on span "Ready Date" at bounding box center [1062, 256] width 42 height 27
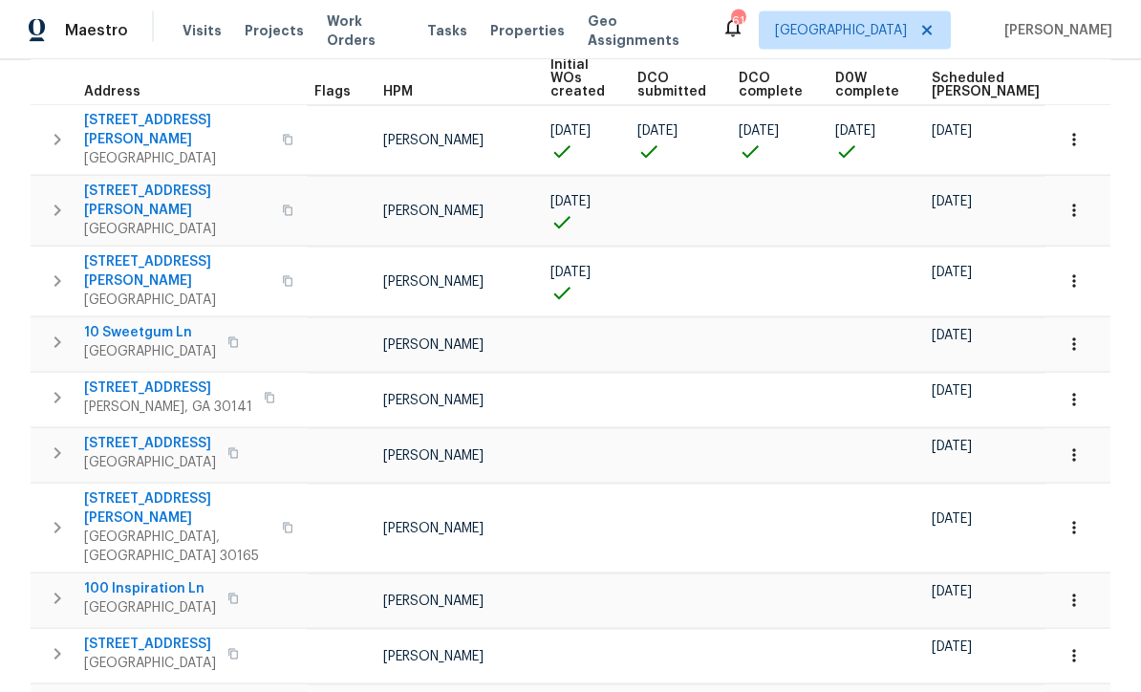
click at [1083, 324] on button "button" at bounding box center [1074, 345] width 42 height 42
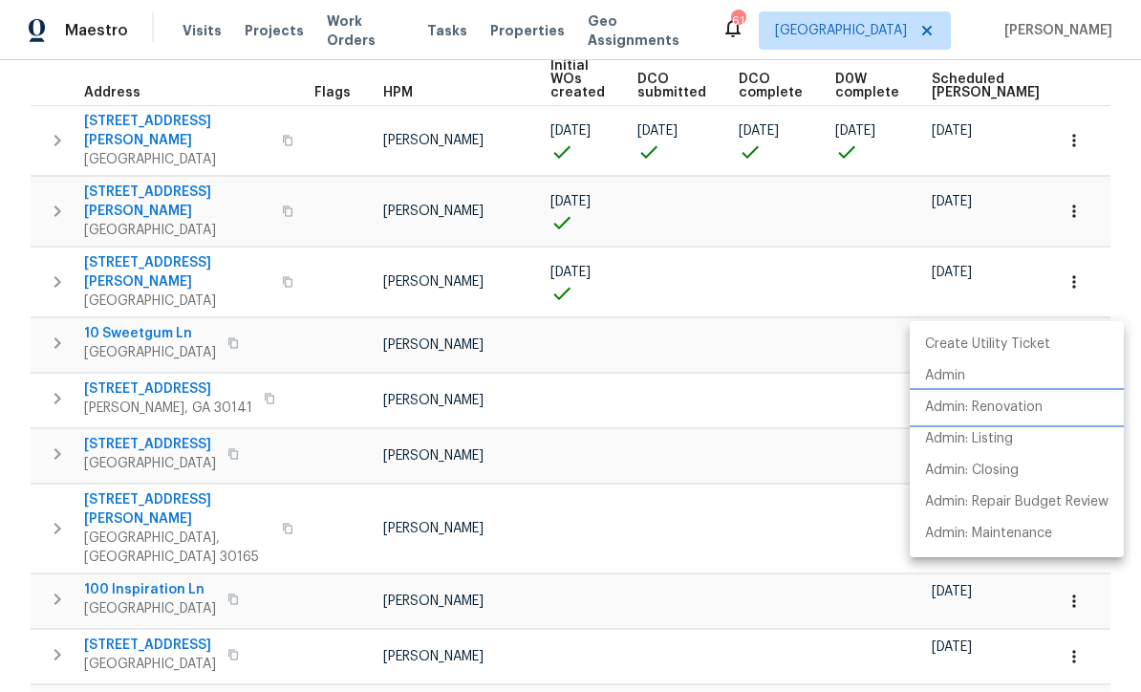
click at [1030, 407] on p "Admin: Renovation" at bounding box center [984, 408] width 118 height 20
click at [543, 517] on div at bounding box center [570, 346] width 1141 height 692
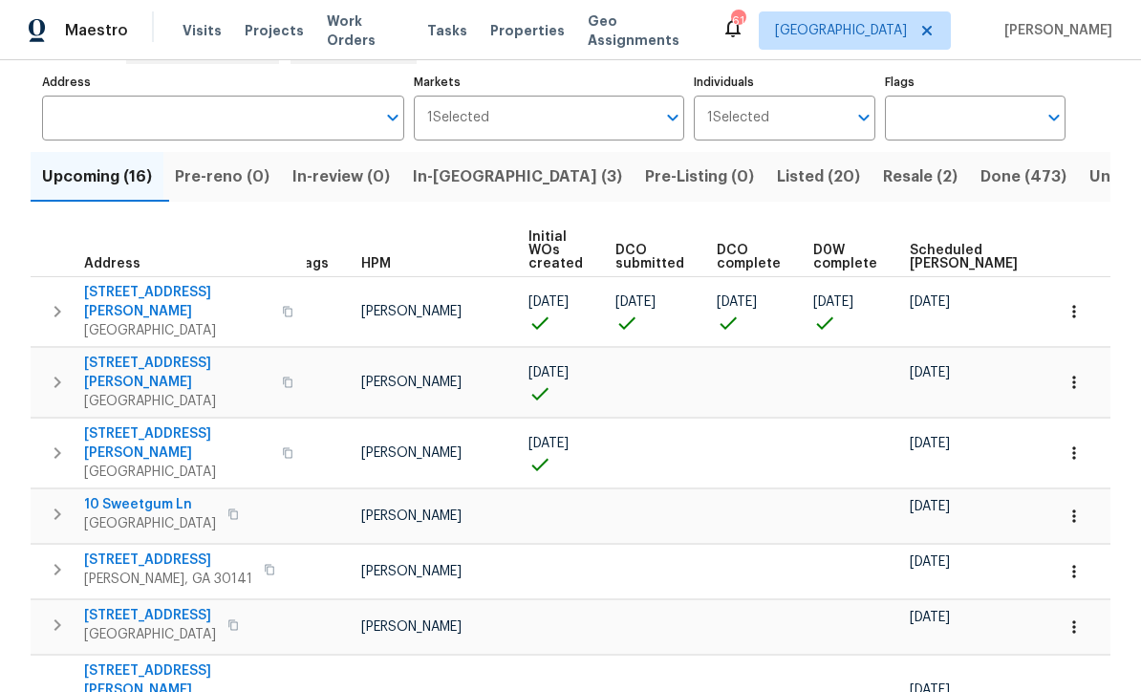
scroll to position [118, 0]
